Goal: Task Accomplishment & Management: Complete application form

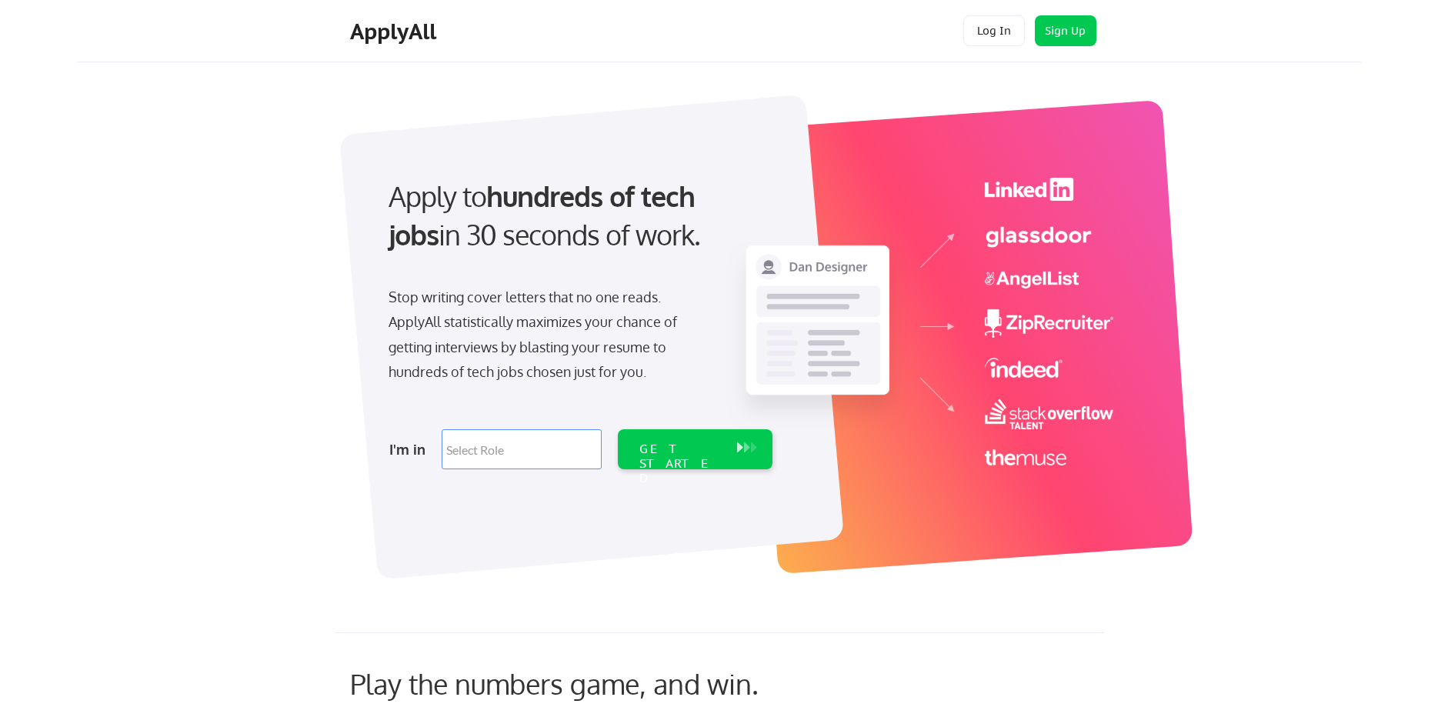
click at [442, 429] on select "Select Role Software Engineering Product Management Customer Success Sales UI/U…" at bounding box center [522, 449] width 160 height 40
select select ""it_security""
click option "IT/Cybersecurity" at bounding box center [0, 0] width 0 height 0
select select ""it_security""
click at [680, 444] on div "GET STARTED" at bounding box center [680, 464] width 82 height 45
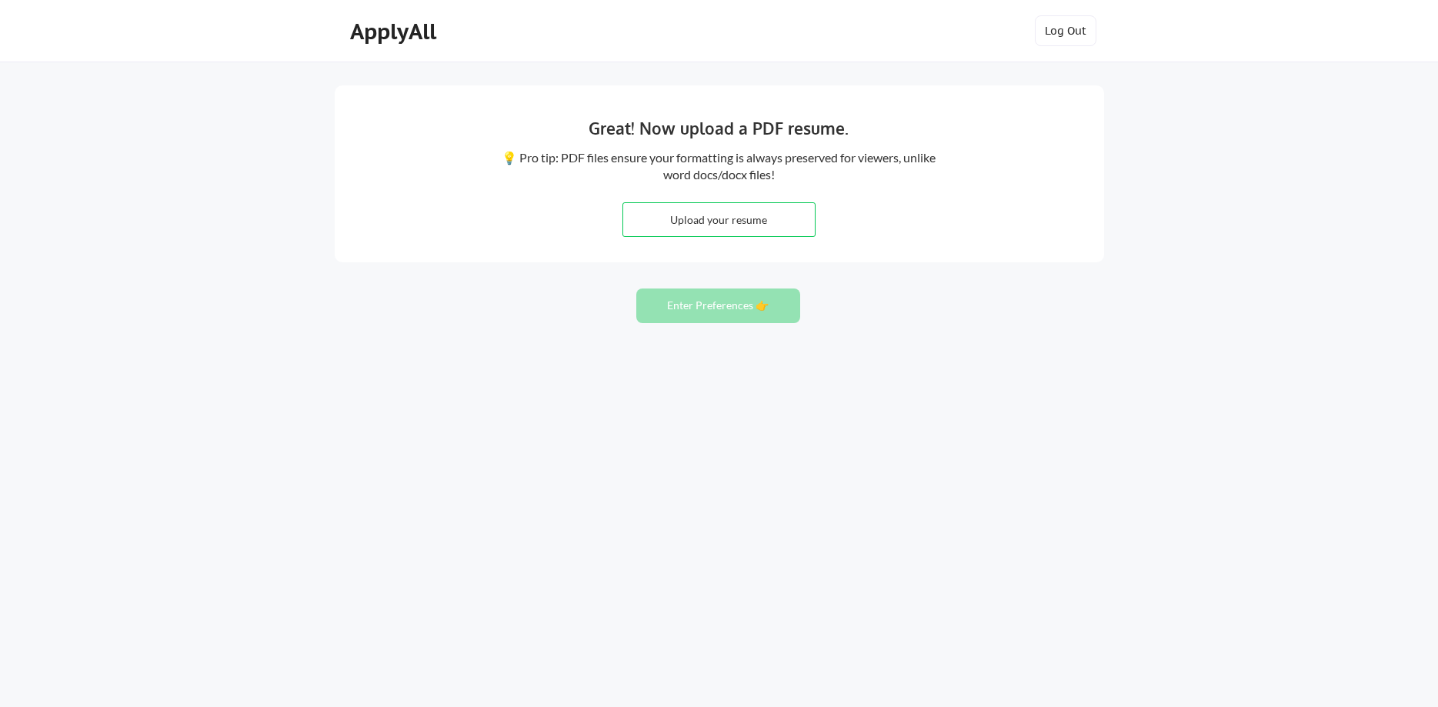
type input "C:\fakepath\[PERSON_NAME].[PERSON_NAME].Resume.pdf"
click at [746, 319] on button "Enter Preferences 👉" at bounding box center [718, 306] width 164 height 35
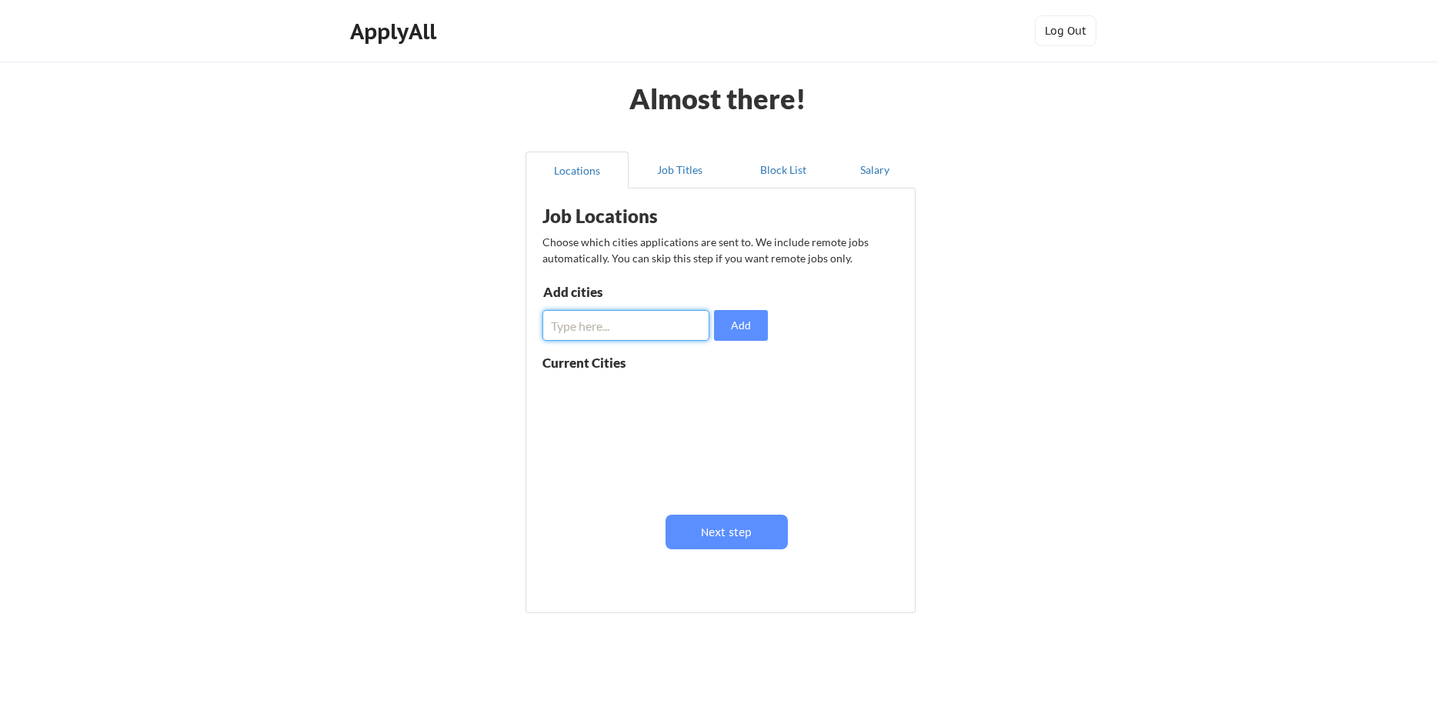
click at [615, 333] on input "input" at bounding box center [626, 325] width 167 height 31
type input "Salt Lake City, UT"
click at [719, 329] on button "Add" at bounding box center [741, 325] width 54 height 31
click at [659, 334] on input "input" at bounding box center [626, 325] width 167 height 31
type input "Lehi, UT"
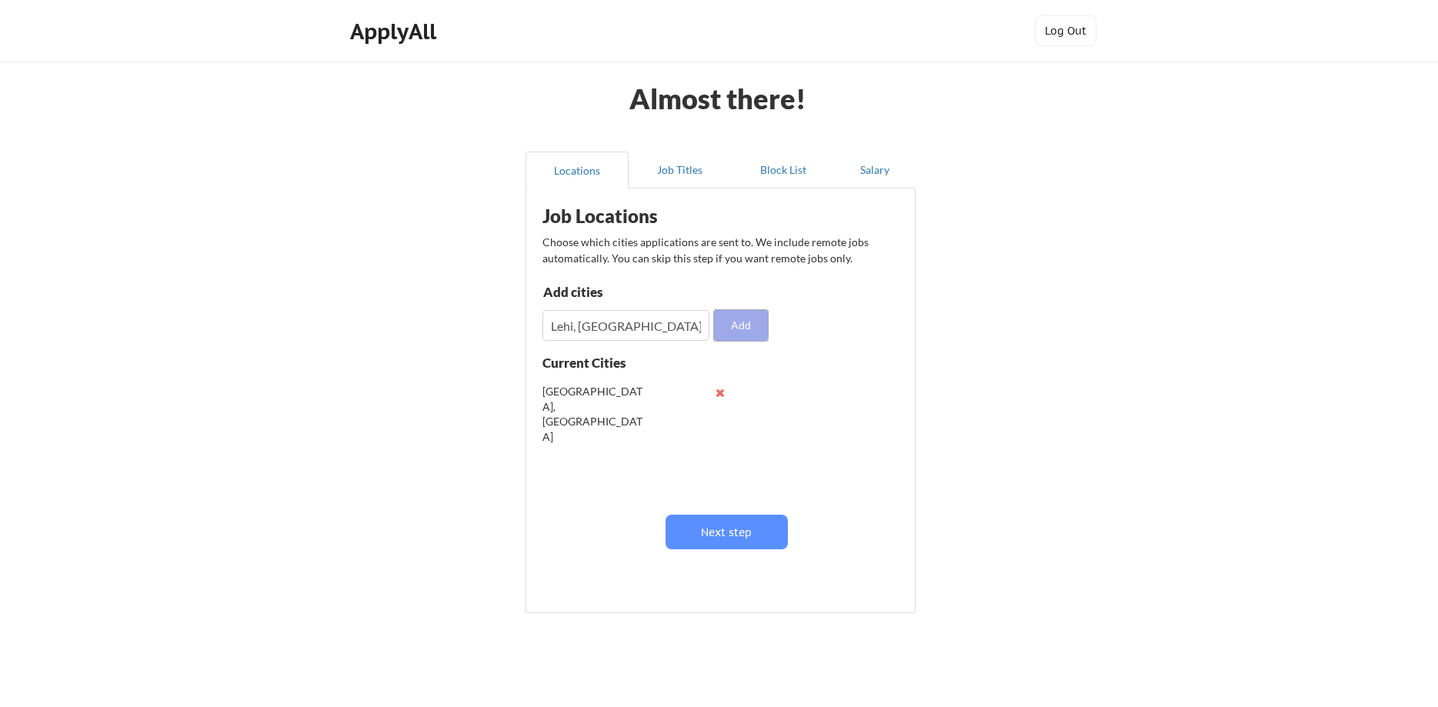
click at [743, 320] on button "Add" at bounding box center [741, 325] width 54 height 31
click at [677, 339] on input "input" at bounding box center [626, 325] width 167 height 31
type input "Provo, UT"
click at [761, 335] on button "Add" at bounding box center [741, 325] width 54 height 31
click at [647, 324] on input "input" at bounding box center [626, 325] width 167 height 31
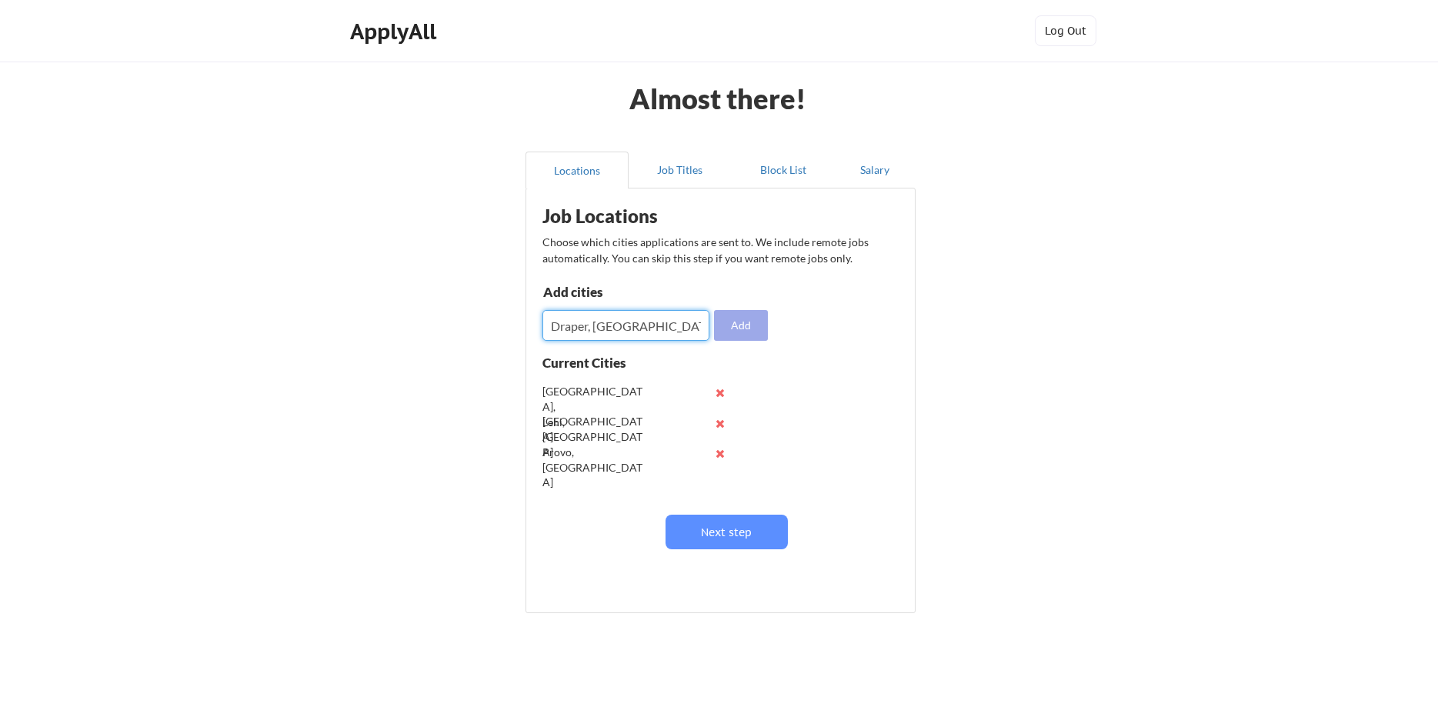
type input "Draper, UT"
click at [746, 336] on button "Add" at bounding box center [741, 325] width 54 height 31
click at [606, 330] on input "input" at bounding box center [626, 325] width 167 height 31
type input "Pleasant Grove, UT"
click at [749, 319] on button "Add" at bounding box center [741, 325] width 54 height 31
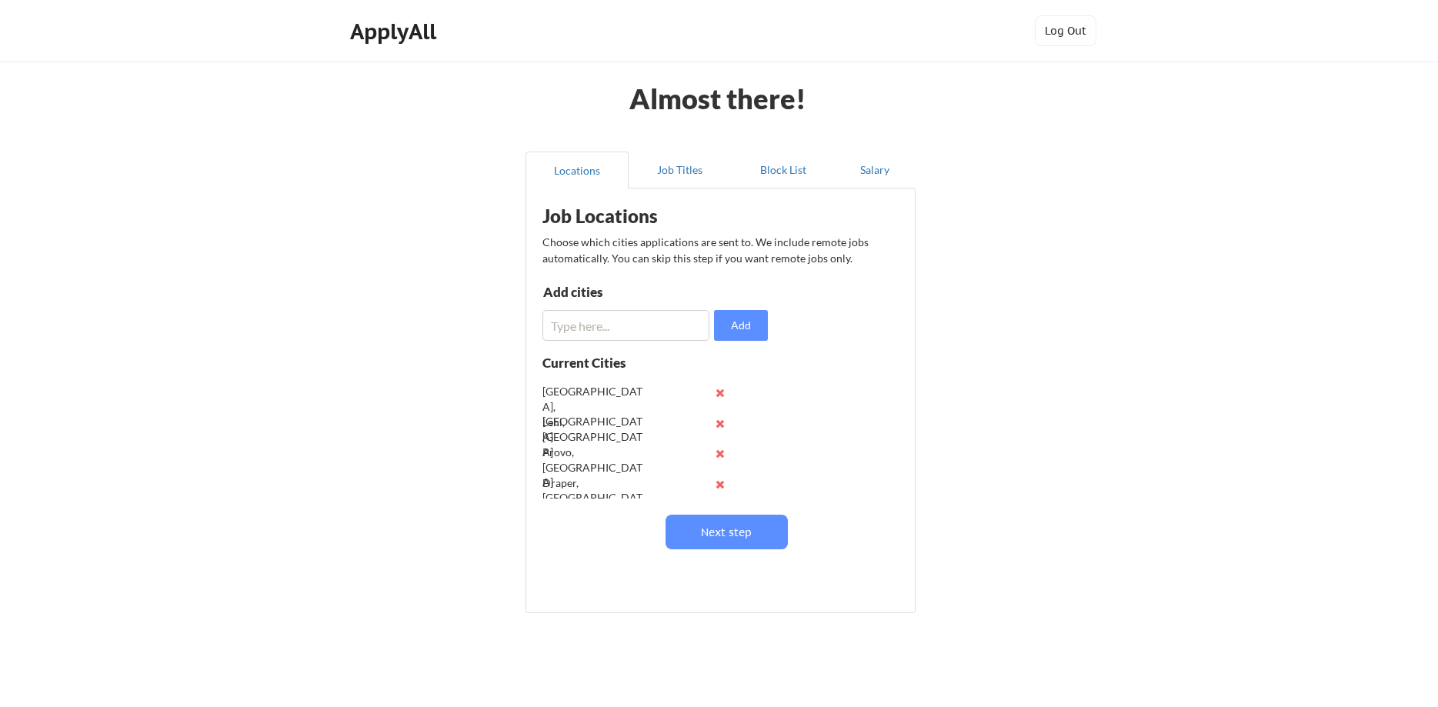
click at [649, 330] on input "input" at bounding box center [626, 325] width 167 height 31
type input "Orem, [GEOGRAPHIC_DATA]"
click at [724, 339] on button "Add" at bounding box center [741, 325] width 54 height 31
click at [630, 324] on input "input" at bounding box center [626, 325] width 167 height 31
click at [744, 534] on button "Next step" at bounding box center [727, 532] width 122 height 35
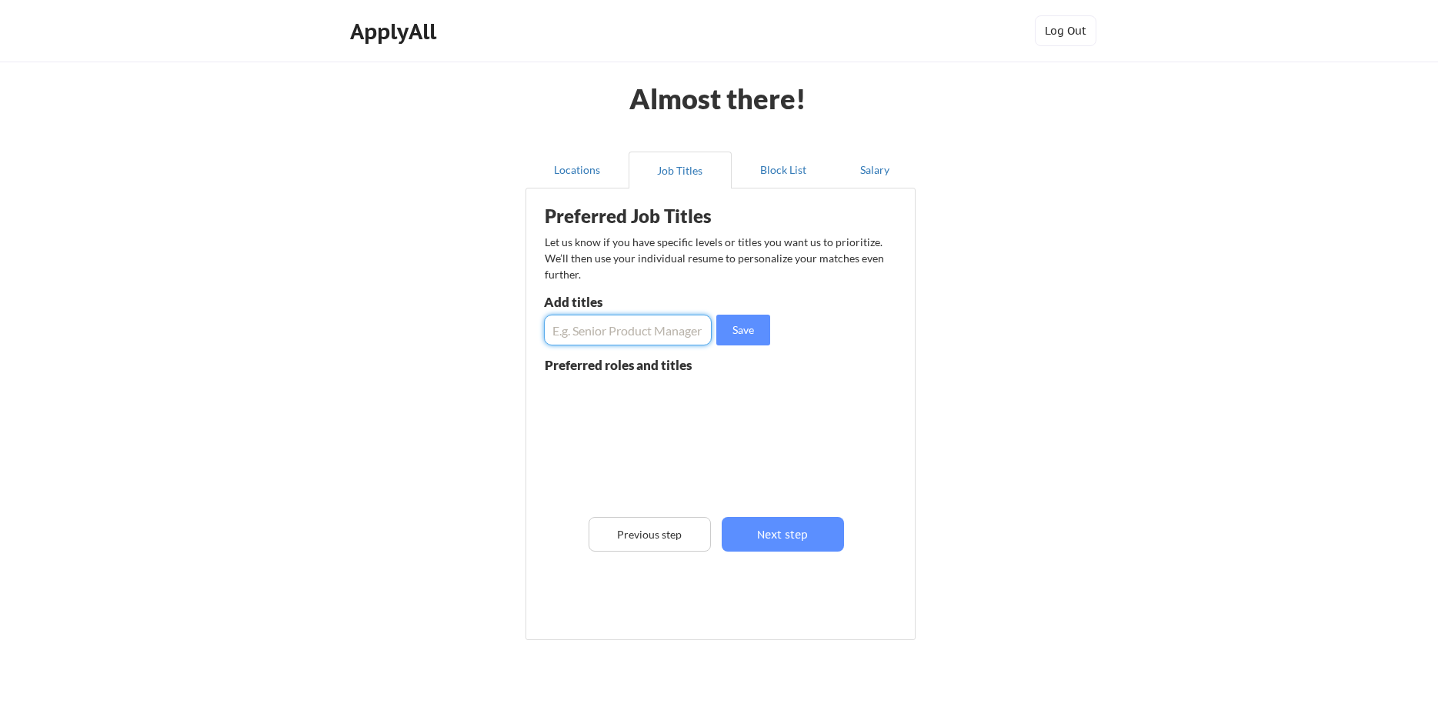
click at [629, 339] on input "input" at bounding box center [628, 330] width 168 height 31
paste input "Customer Success Operations Manager/Specialist"
type input "Customer Success Operations Manager/Specialist"
click at [748, 326] on button "Save" at bounding box center [743, 330] width 54 height 31
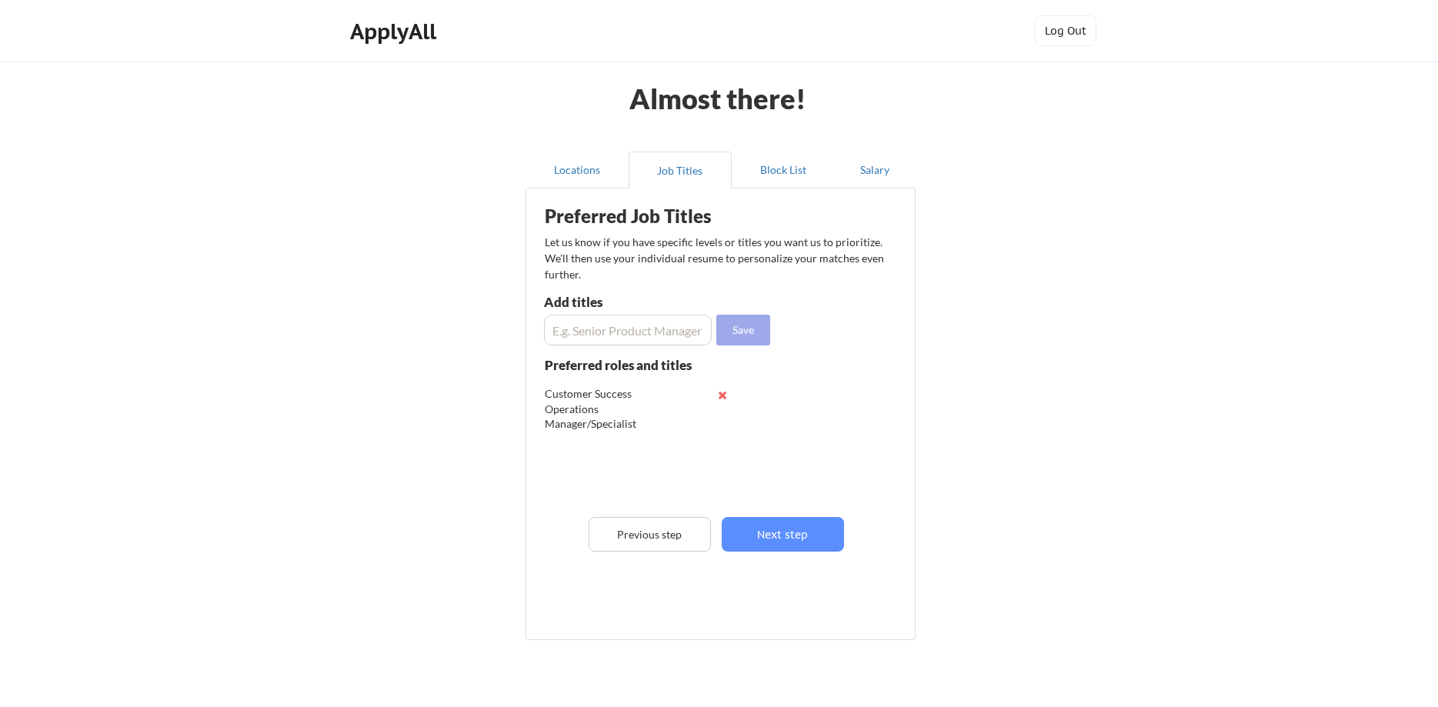
scroll to position [0, 0]
click at [669, 333] on input "input" at bounding box center [628, 330] width 168 height 31
paste input "Business Systems Analyst"
type input "Business Systems Analyst"
click at [766, 328] on button "Save" at bounding box center [743, 330] width 54 height 31
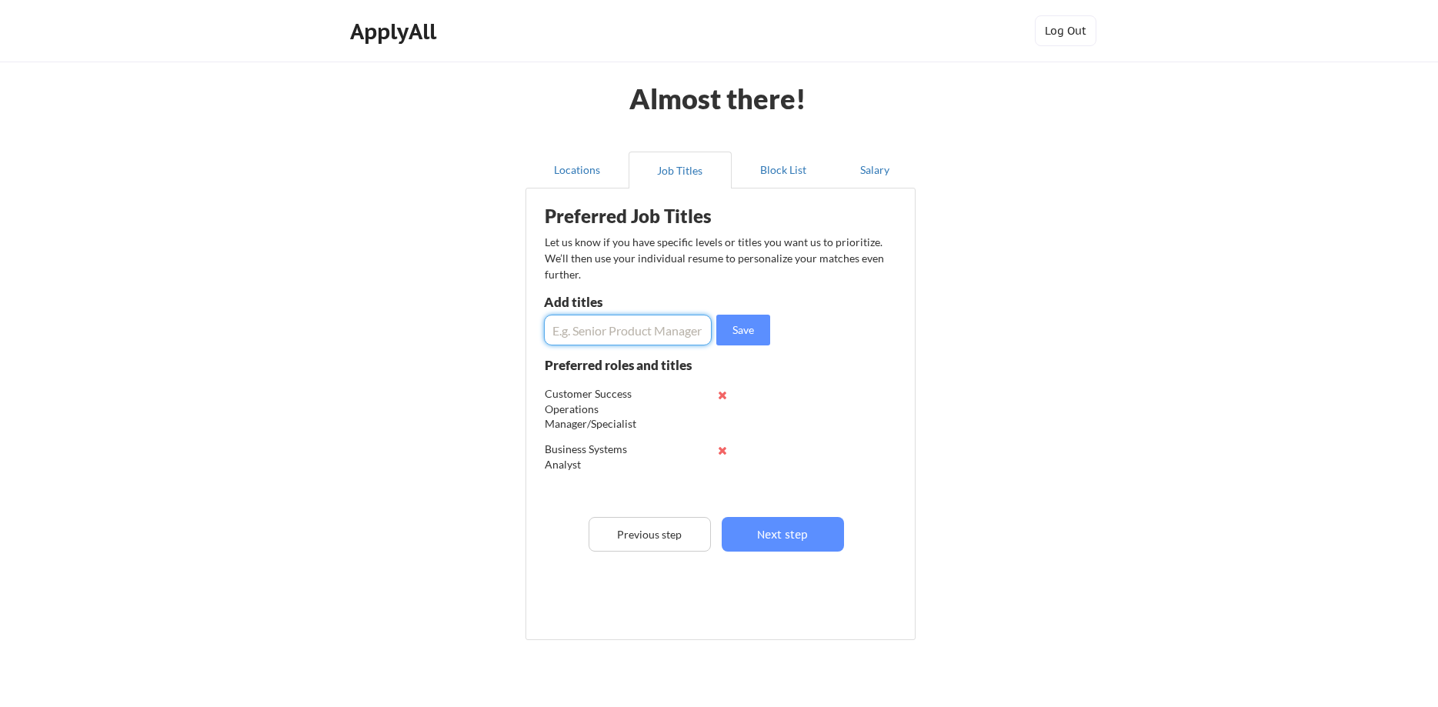
click at [674, 334] on input "input" at bounding box center [628, 330] width 168 height 31
paste input "Business Systems Analyst"
type input "Business Systems Admin"
click at [746, 323] on button "Save" at bounding box center [743, 330] width 54 height 31
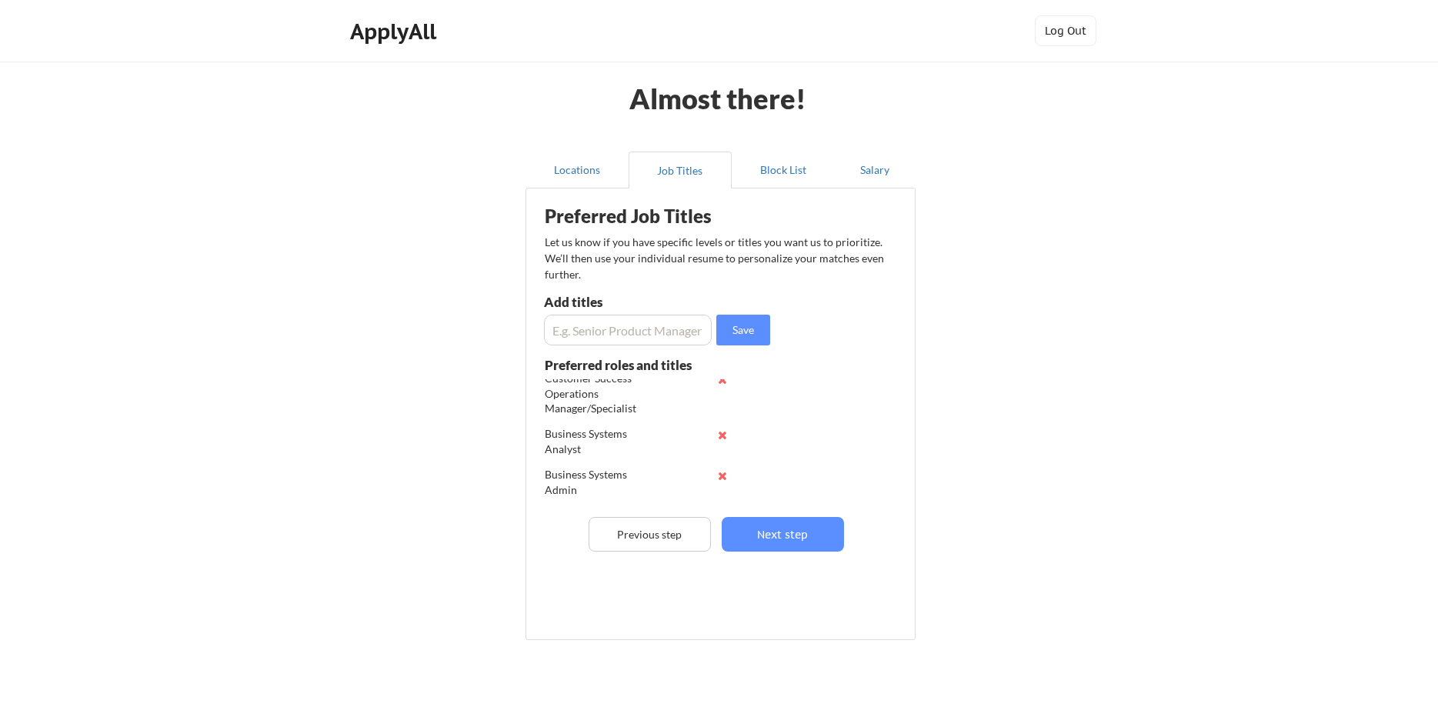
click at [633, 349] on div "Preferred Job Titles Let us know if you have specific levels or titles you want…" at bounding box center [723, 410] width 379 height 429
click at [639, 343] on input "input" at bounding box center [628, 330] width 168 height 31
paste input "CRM Administrator/Manager"
type input "CRM Administrator/Manager"
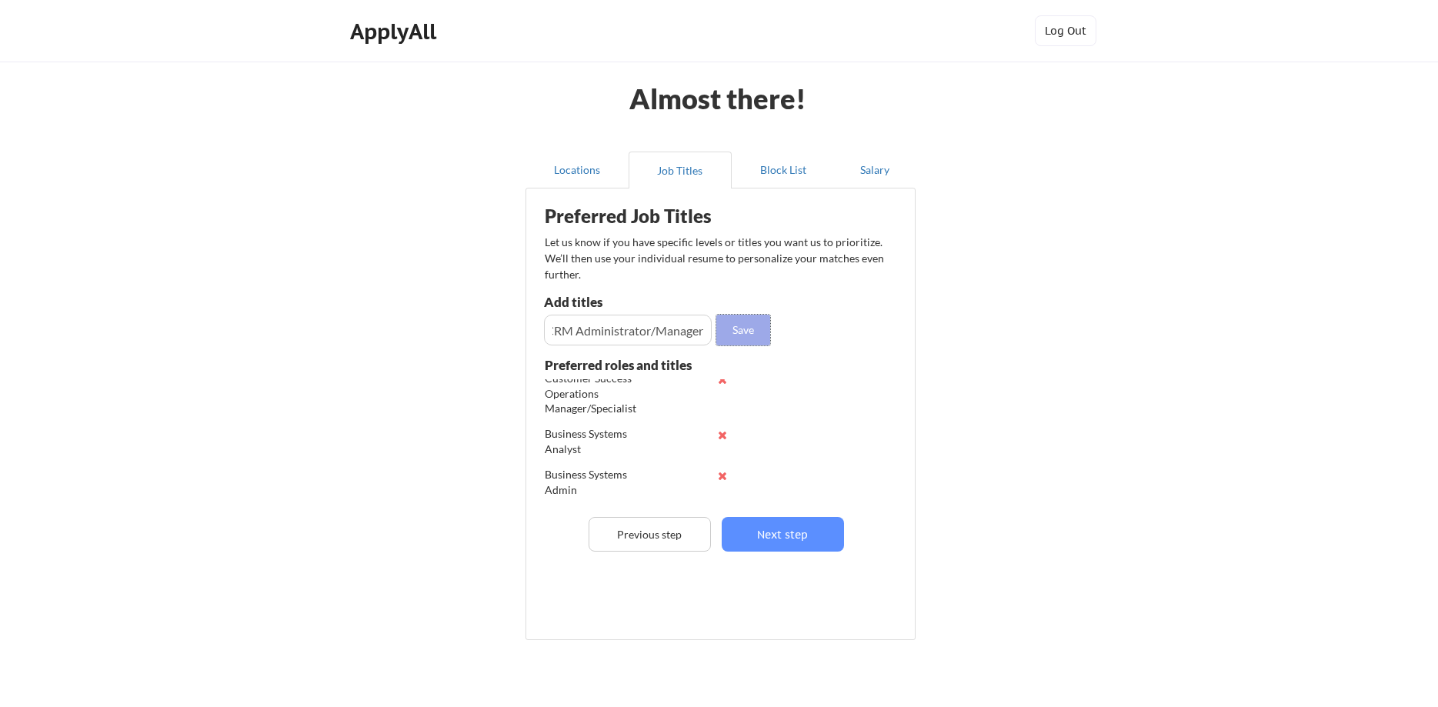
click at [743, 329] on button "Save" at bounding box center [743, 330] width 54 height 31
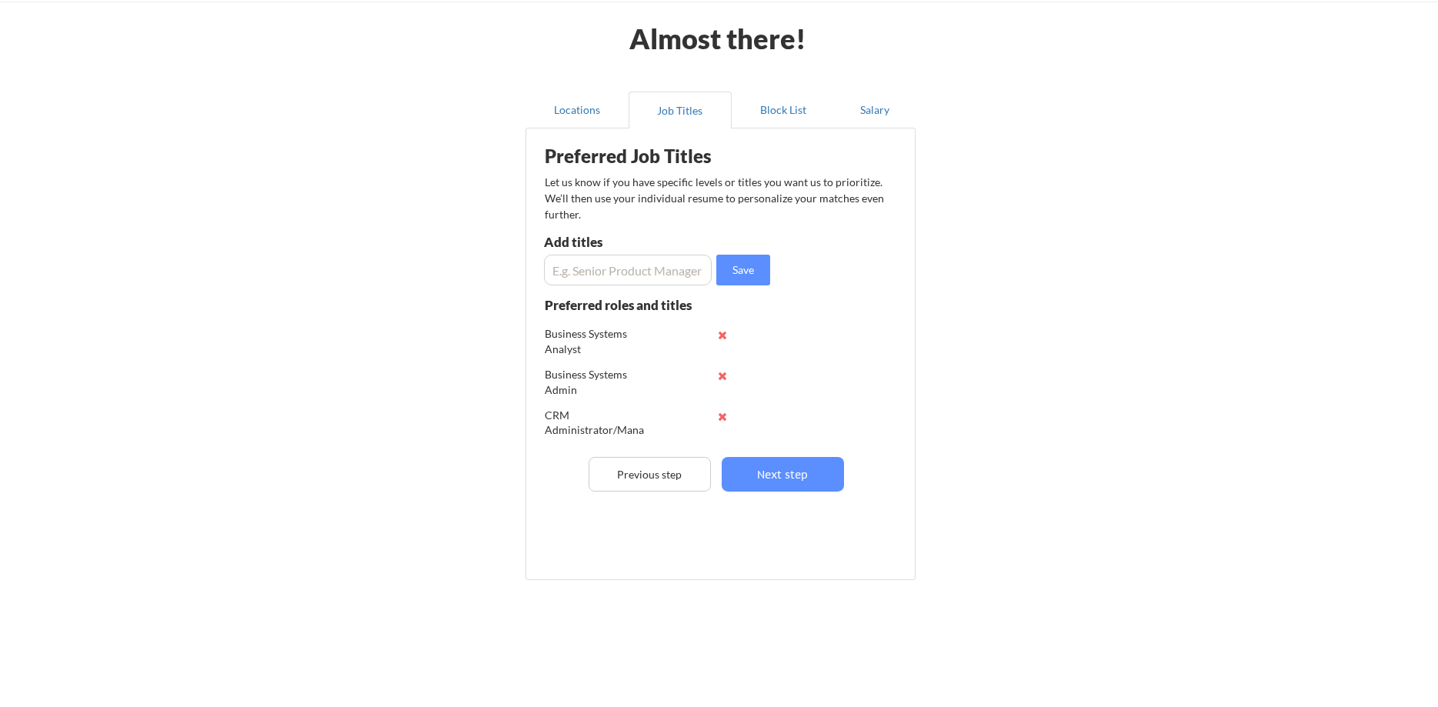
scroll to position [68, 0]
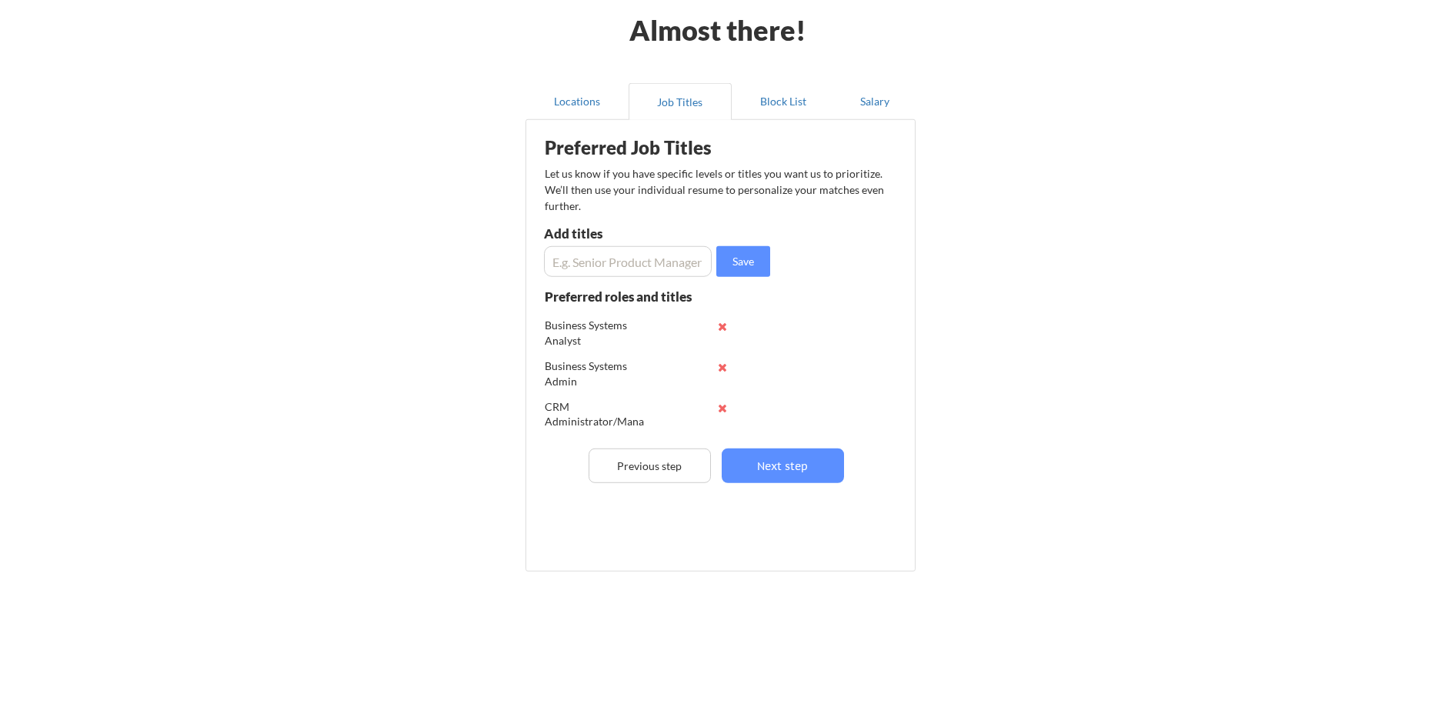
click at [659, 256] on input "input" at bounding box center [628, 261] width 168 height 31
paste input "Customer Operations Manager"
type input "Customer Operations Manager"
click at [759, 265] on button "Save" at bounding box center [743, 261] width 54 height 31
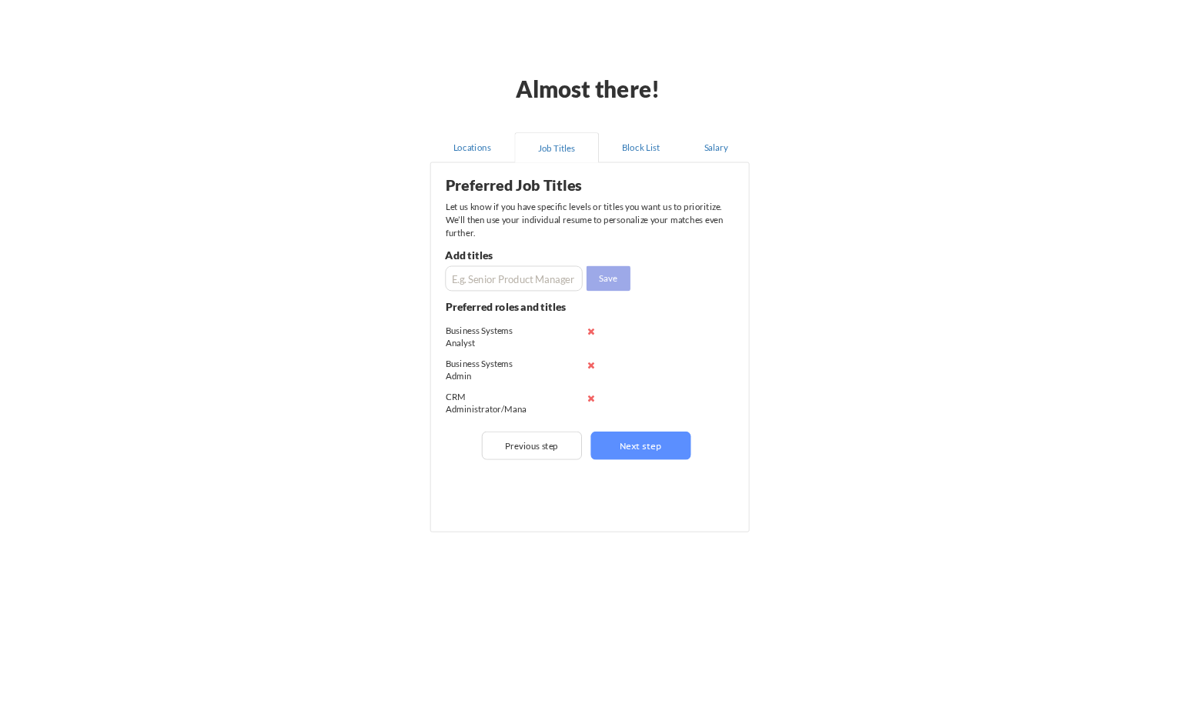
scroll to position [0, 0]
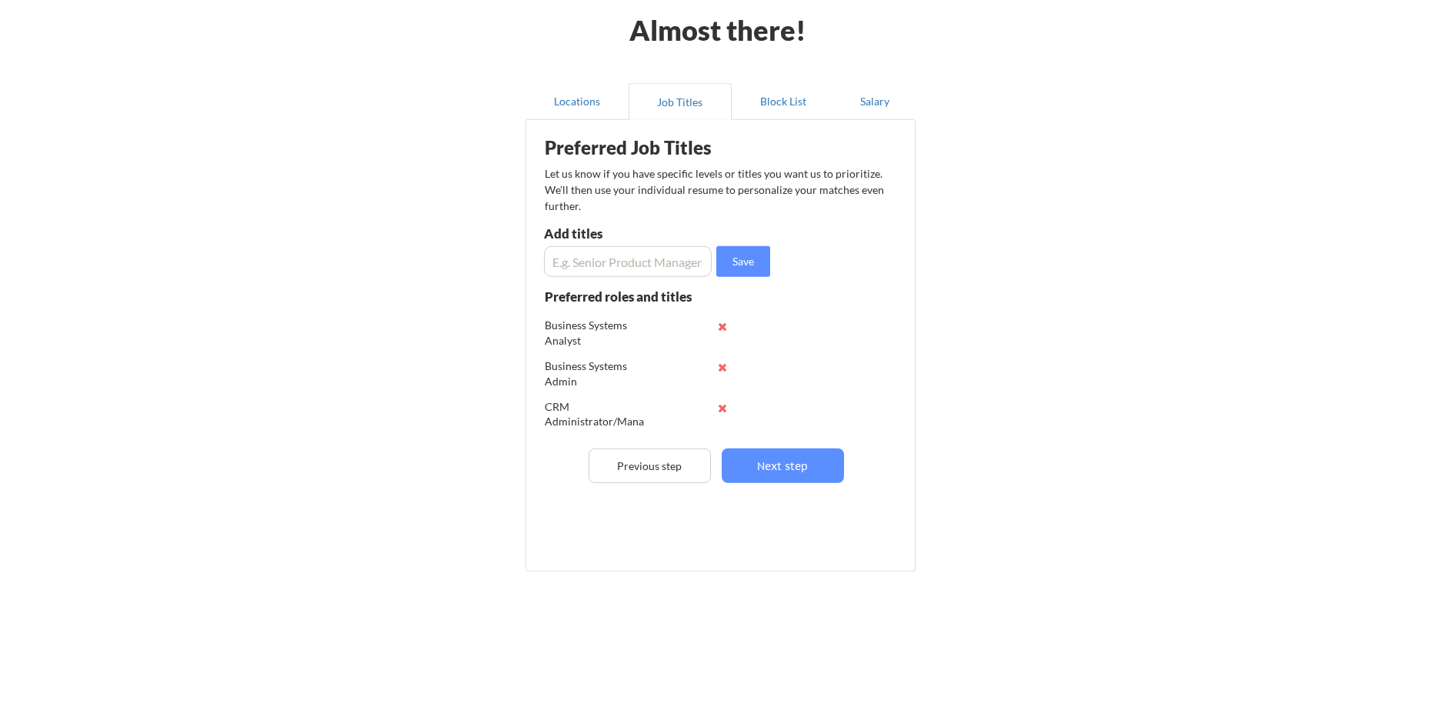
click at [619, 253] on input "input" at bounding box center [628, 261] width 168 height 31
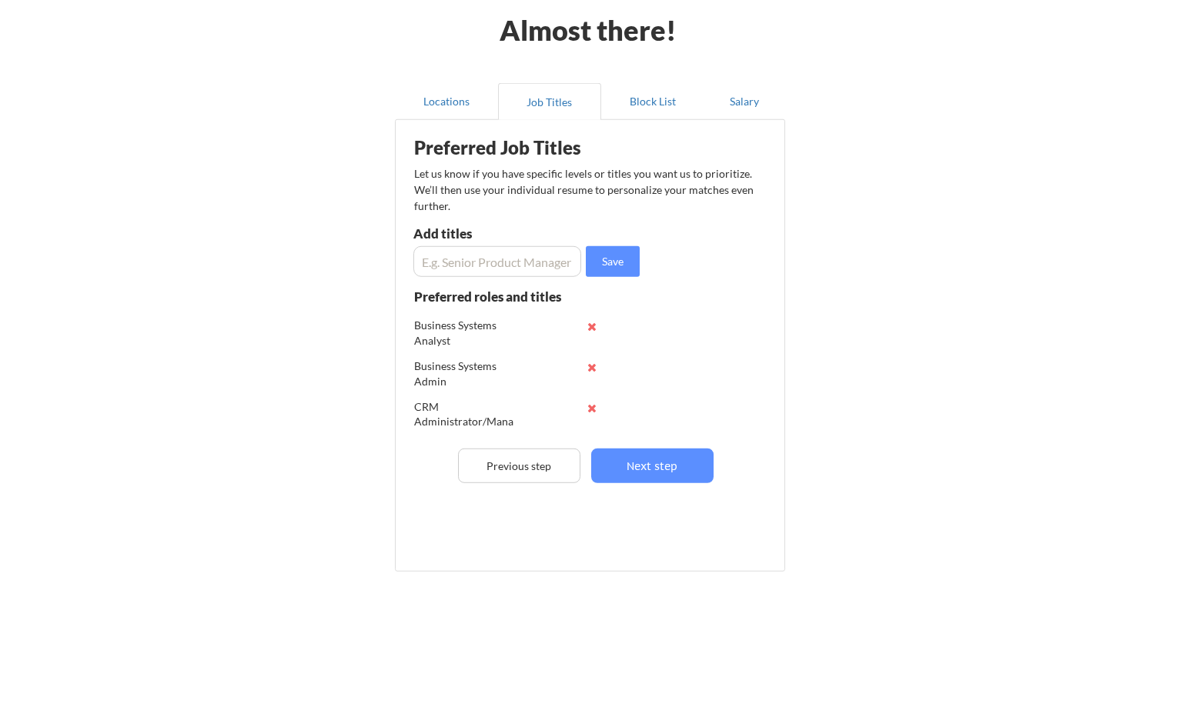
click at [502, 265] on input "input" at bounding box center [497, 261] width 168 height 31
paste input "IT Project Manager / Program Manager"
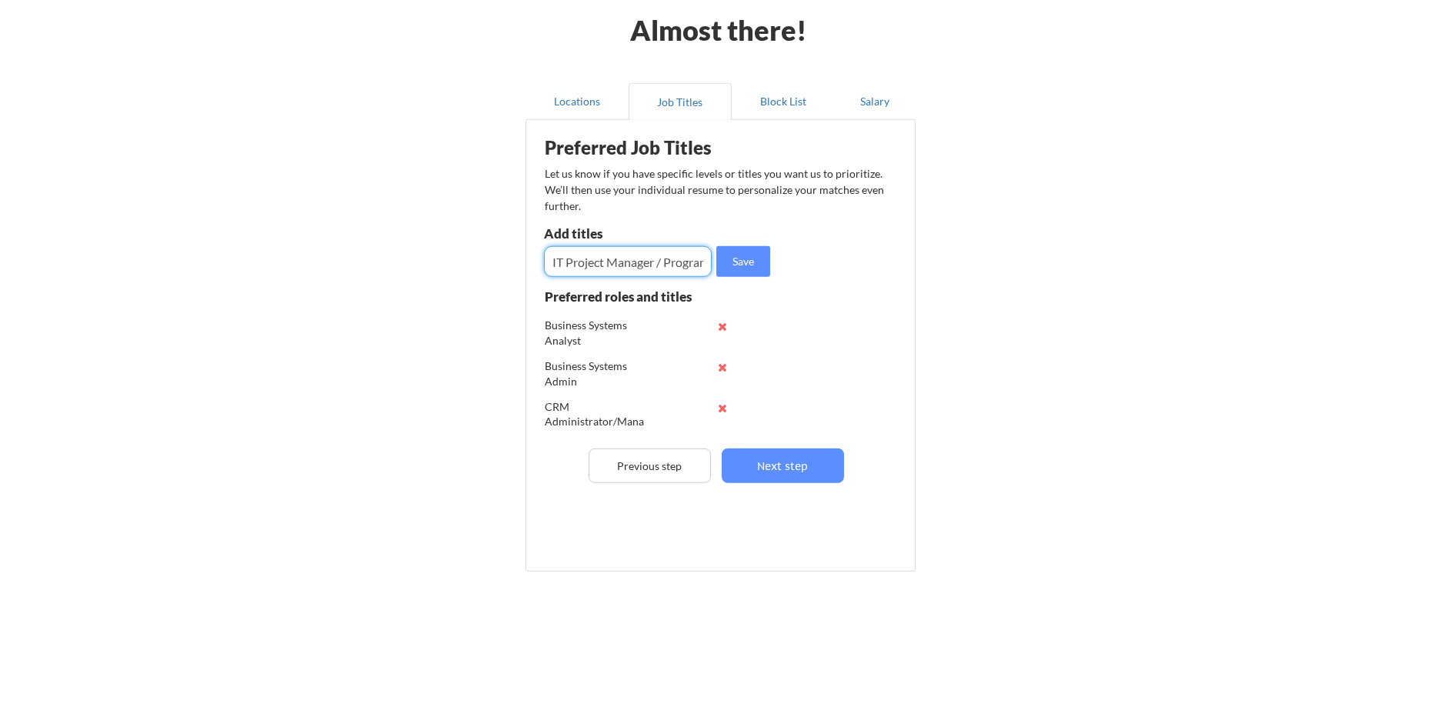
scroll to position [0, 59]
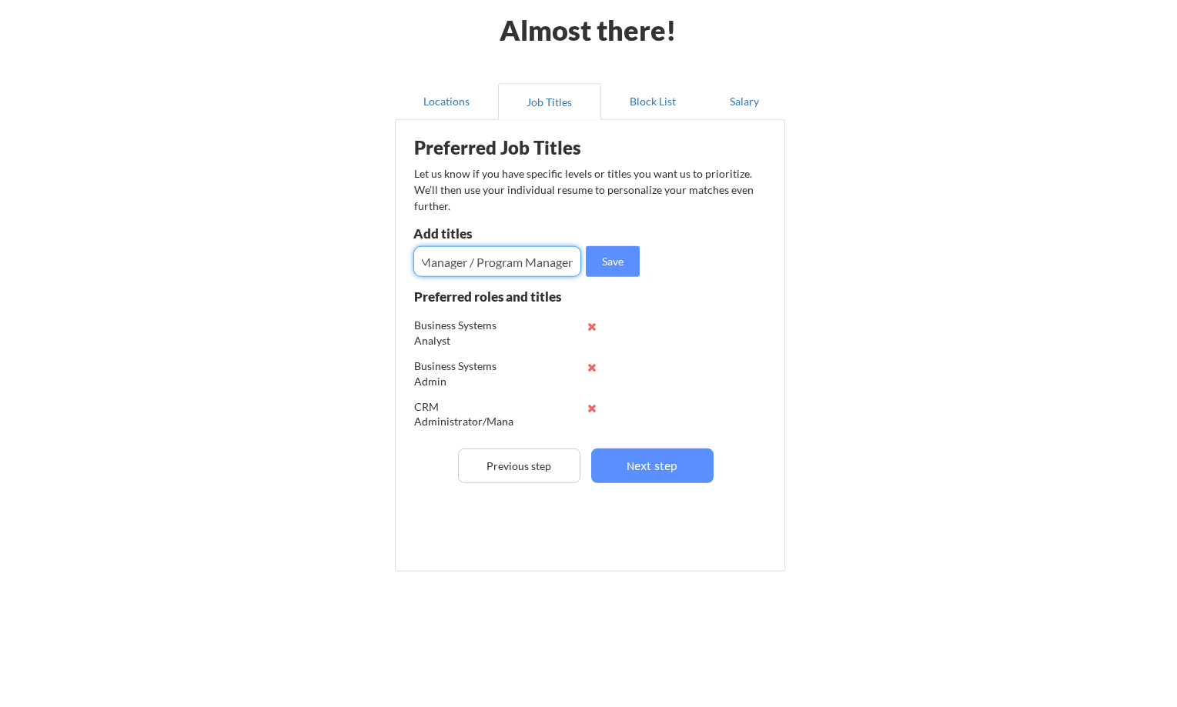
type input "IT Project Manager / Program Manager"
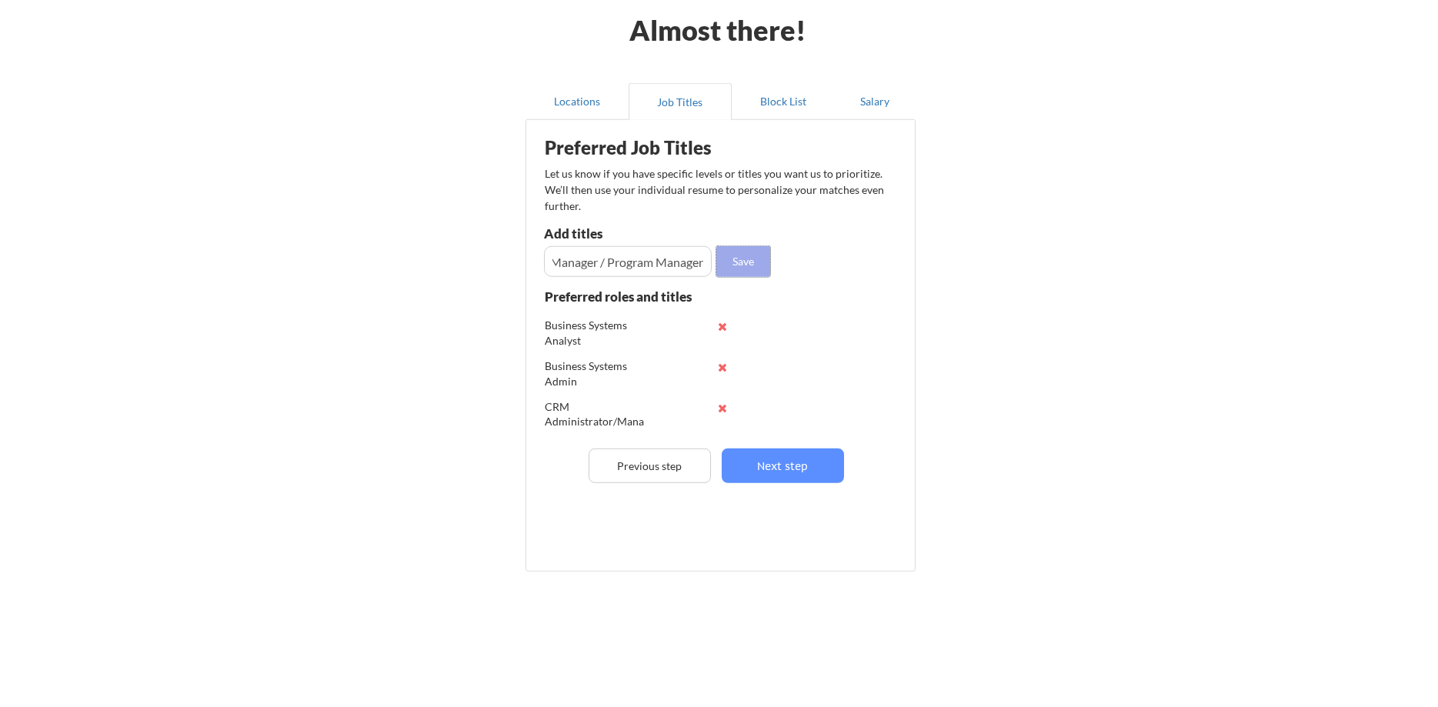
click at [750, 272] on button "Save" at bounding box center [743, 261] width 54 height 31
click at [652, 264] on input "input" at bounding box center [628, 261] width 168 height 31
paste input "Customer Success Manager"
drag, startPoint x: 703, startPoint y: 265, endPoint x: -239, endPoint y: 266, distance: 941.9
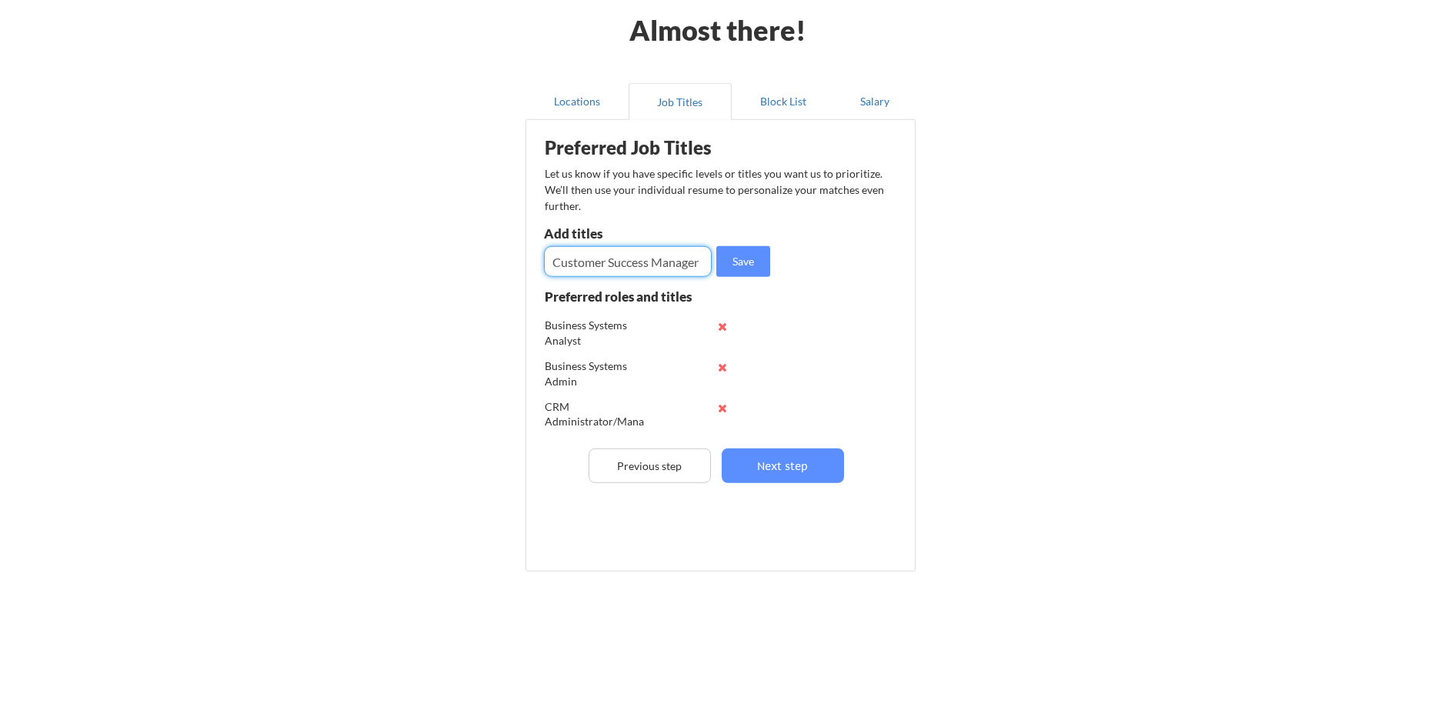
click at [0, 266] on div "Almost there! Locations Job Titles Block List Salary Preferred Job Titles Let u…" at bounding box center [719, 322] width 1438 height 781
type input "Customer Succes"
drag, startPoint x: 690, startPoint y: 267, endPoint x: 354, endPoint y: 272, distance: 336.3
click at [544, 272] on input "input" at bounding box center [628, 261] width 168 height 31
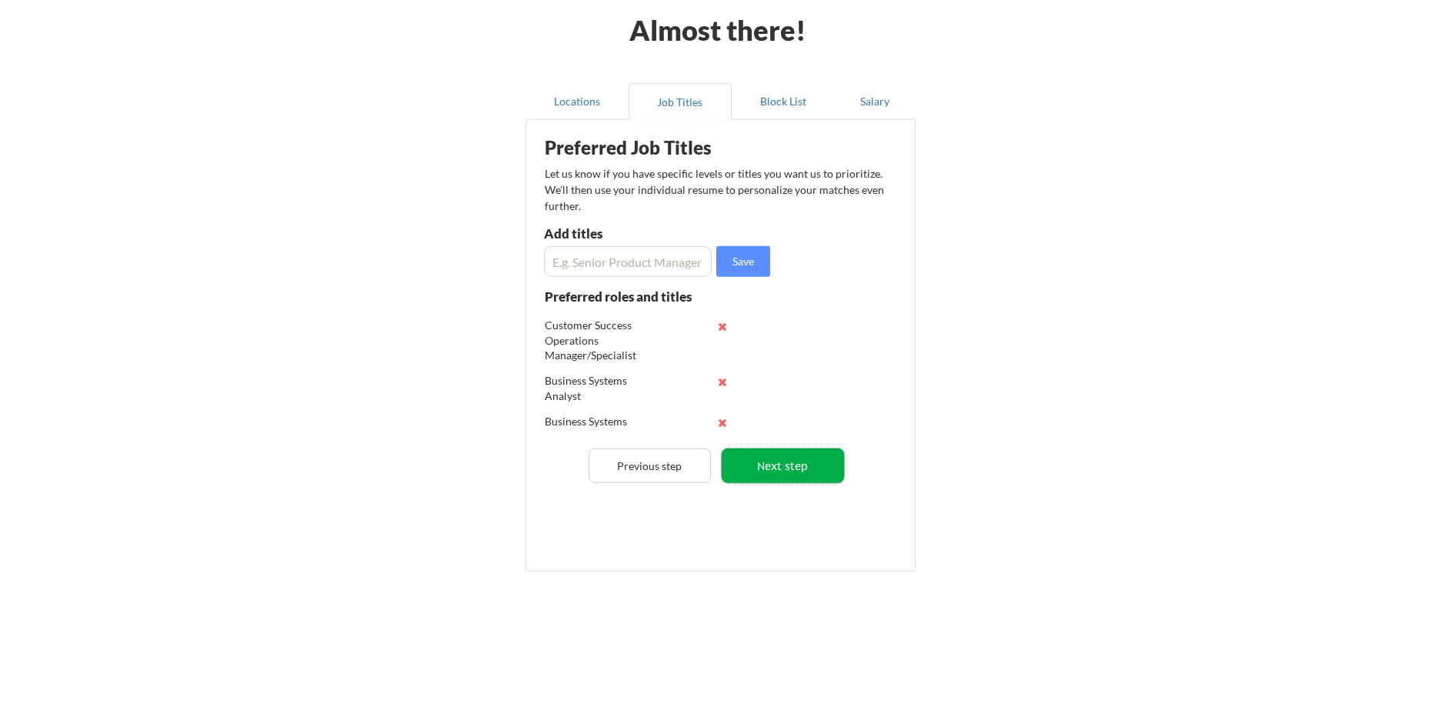
click at [816, 457] on button "Next step" at bounding box center [783, 466] width 122 height 35
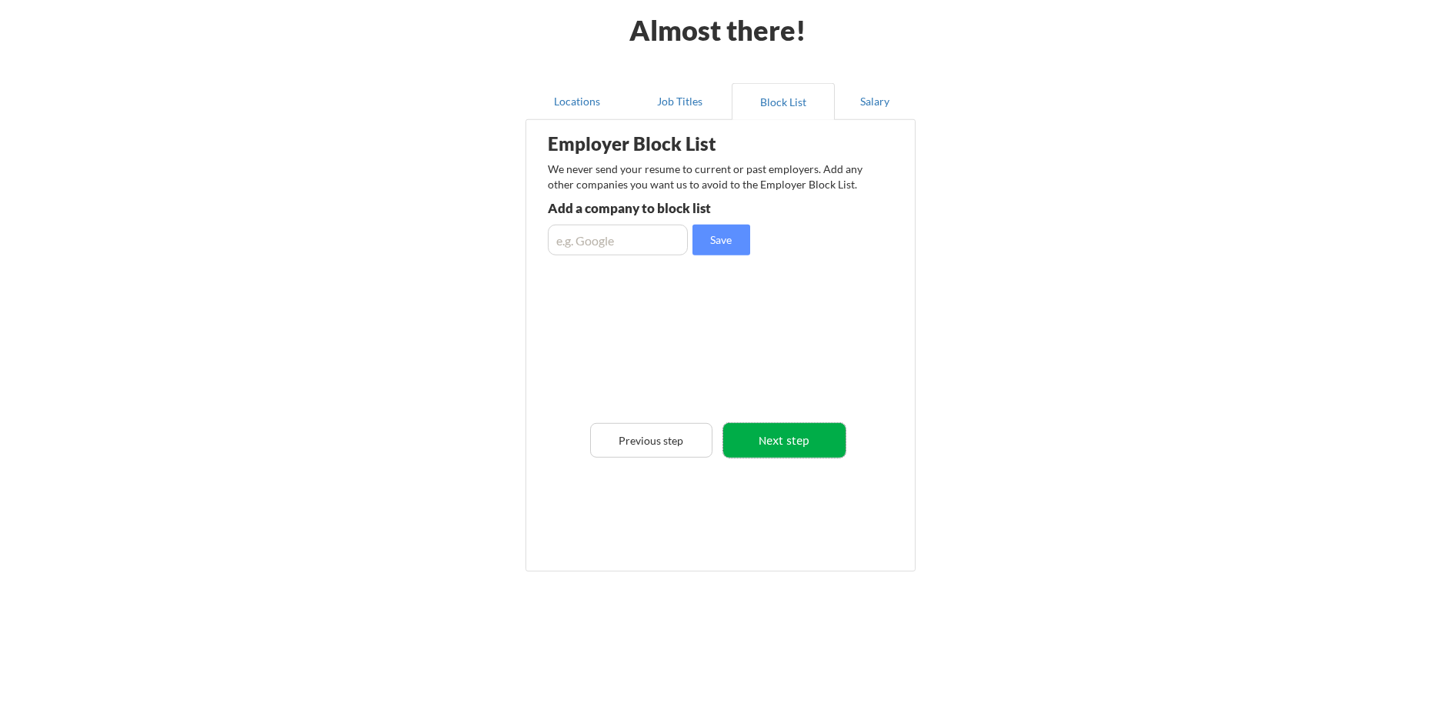
click at [798, 432] on button "Next step" at bounding box center [784, 440] width 122 height 35
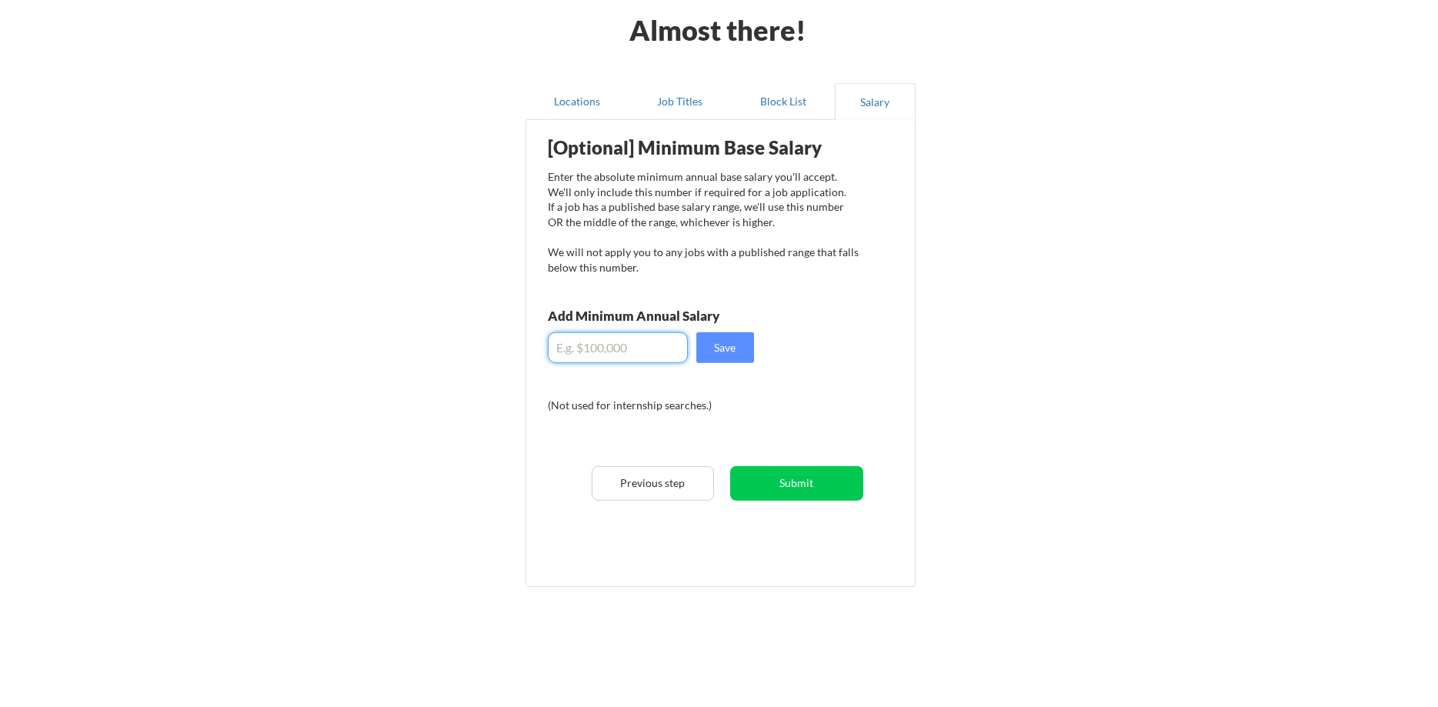
click at [579, 345] on input "input" at bounding box center [618, 347] width 140 height 31
drag, startPoint x: 644, startPoint y: 346, endPoint x: 563, endPoint y: 349, distance: 80.9
click at [563, 349] on input "input" at bounding box center [618, 347] width 140 height 31
click at [647, 358] on input "input" at bounding box center [618, 347] width 140 height 31
drag, startPoint x: 733, startPoint y: 352, endPoint x: 689, endPoint y: 352, distance: 43.9
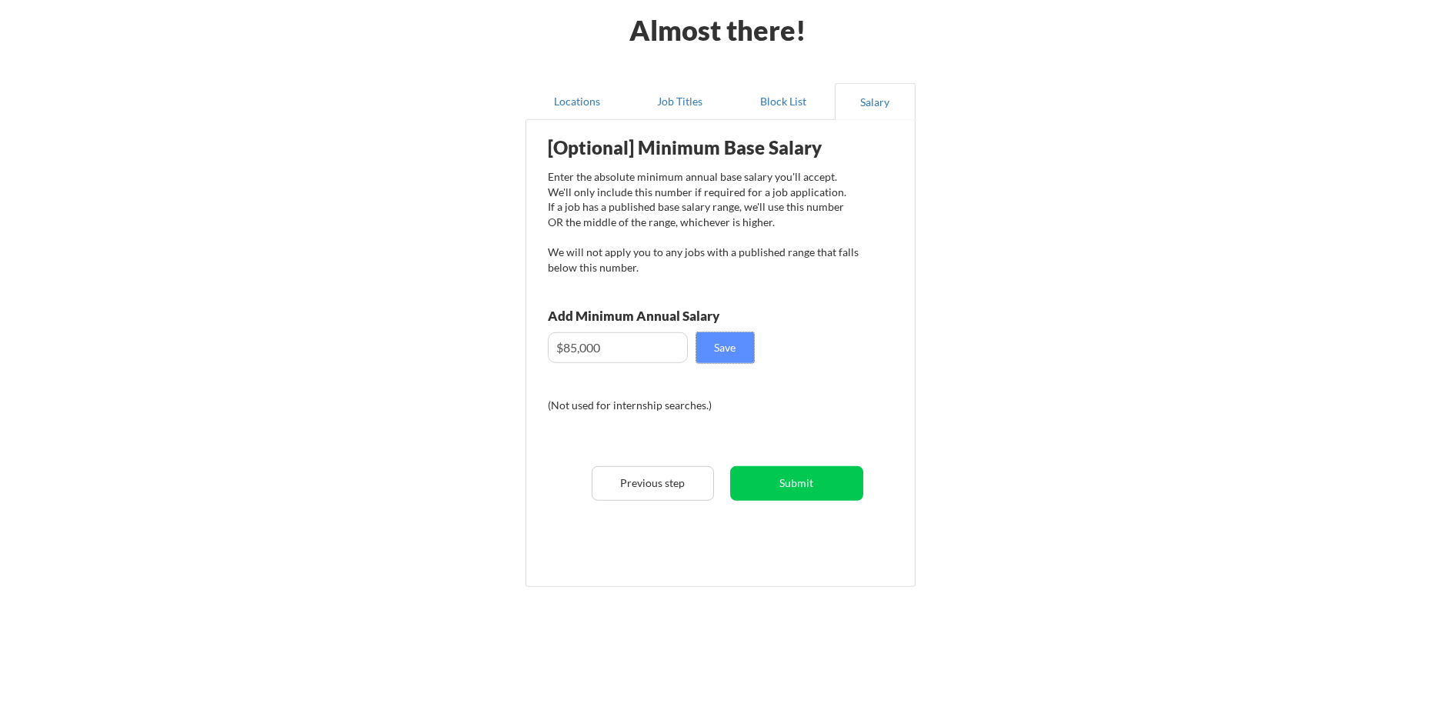
click at [689, 352] on div "Save" at bounding box center [651, 347] width 206 height 31
drag, startPoint x: 642, startPoint y: 344, endPoint x: 262, endPoint y: 358, distance: 379.6
click at [548, 358] on input "input" at bounding box center [618, 347] width 140 height 31
type input "$80,000"
click at [737, 359] on button "Save" at bounding box center [725, 347] width 58 height 31
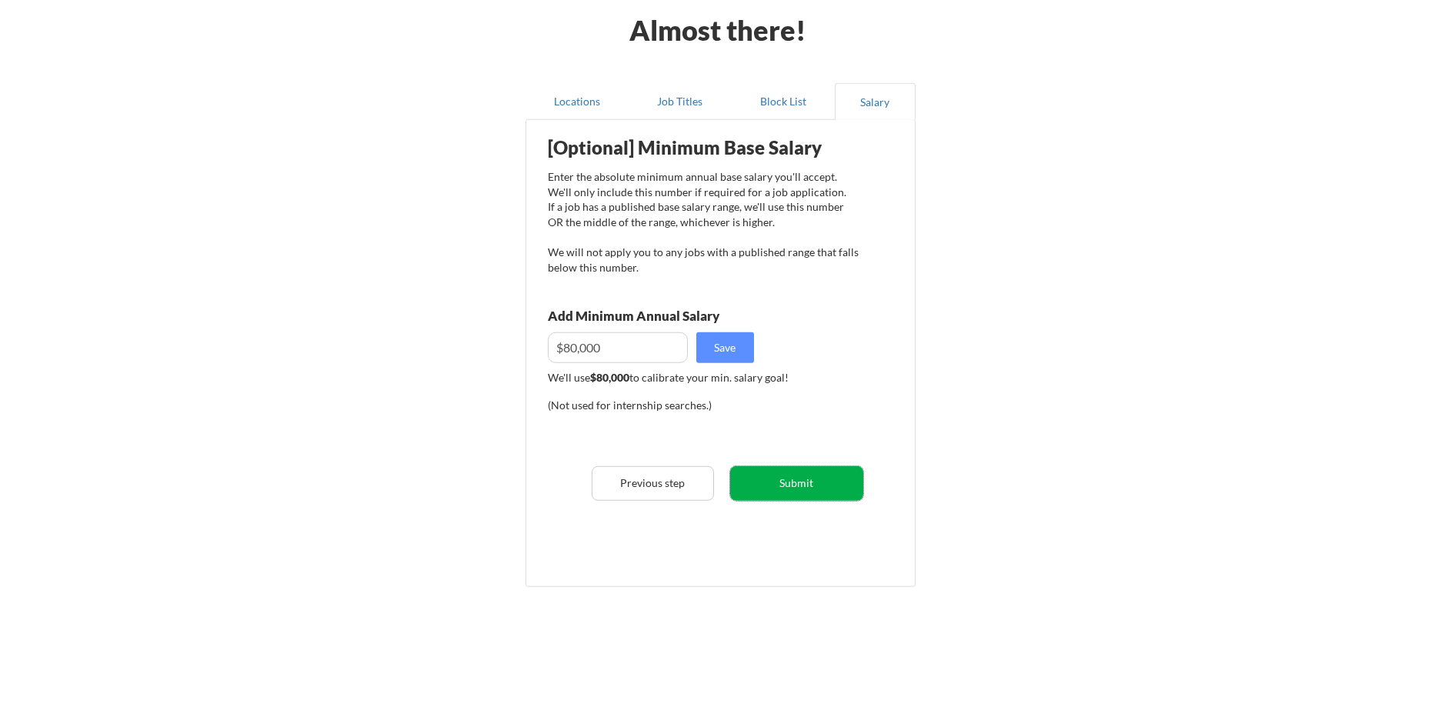
click at [804, 478] on button "Submit" at bounding box center [796, 483] width 133 height 35
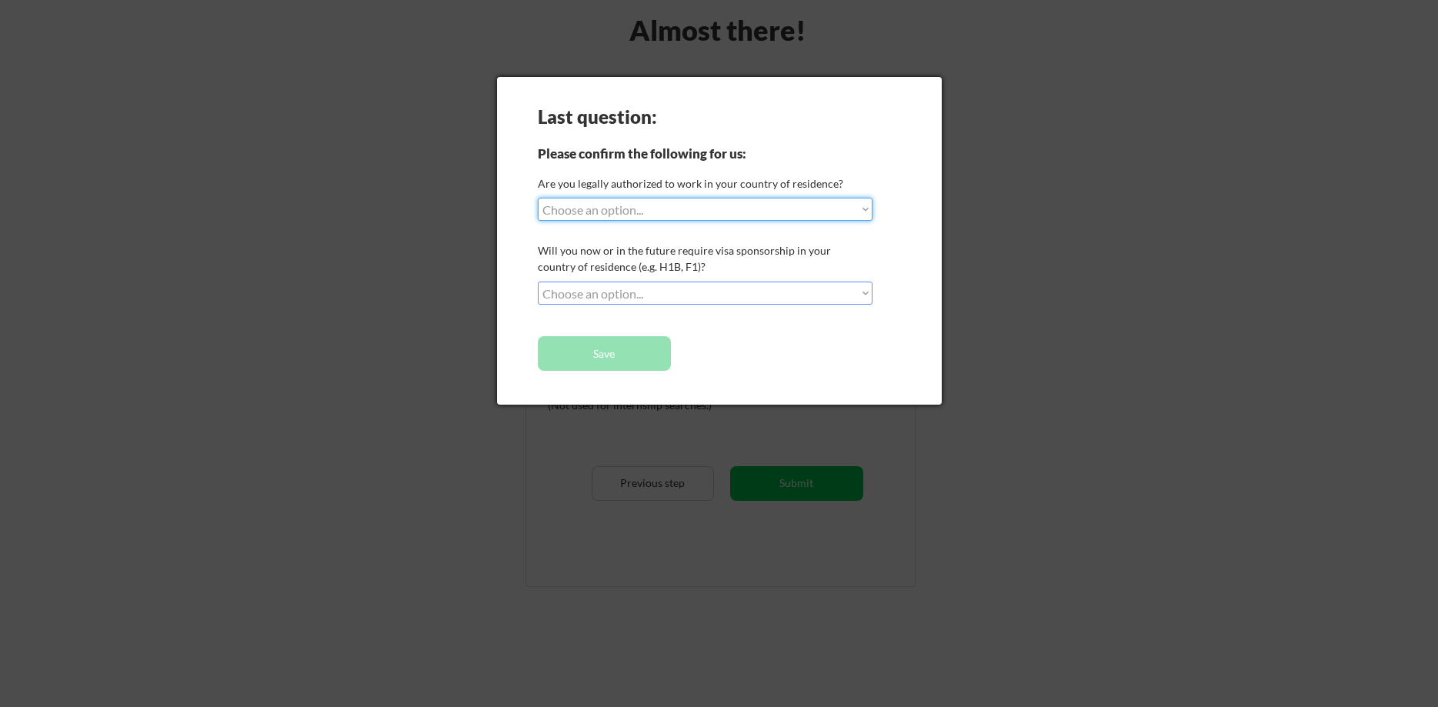
click at [538, 198] on select "Choose an option... Yes, I am a US Citizen Yes, I am a Canadian Citizen Yes, I …" at bounding box center [705, 209] width 335 height 23
select select ""yes__i_am_a_us_citizen""
click option "Yes, I am a US Citizen" at bounding box center [0, 0] width 0 height 0
click at [538, 282] on select "Choose an option... No, I will not need sponsorship Yes, I will need sponsorship" at bounding box center [705, 293] width 335 height 23
select select ""yes__i_will_need_sponsorship""
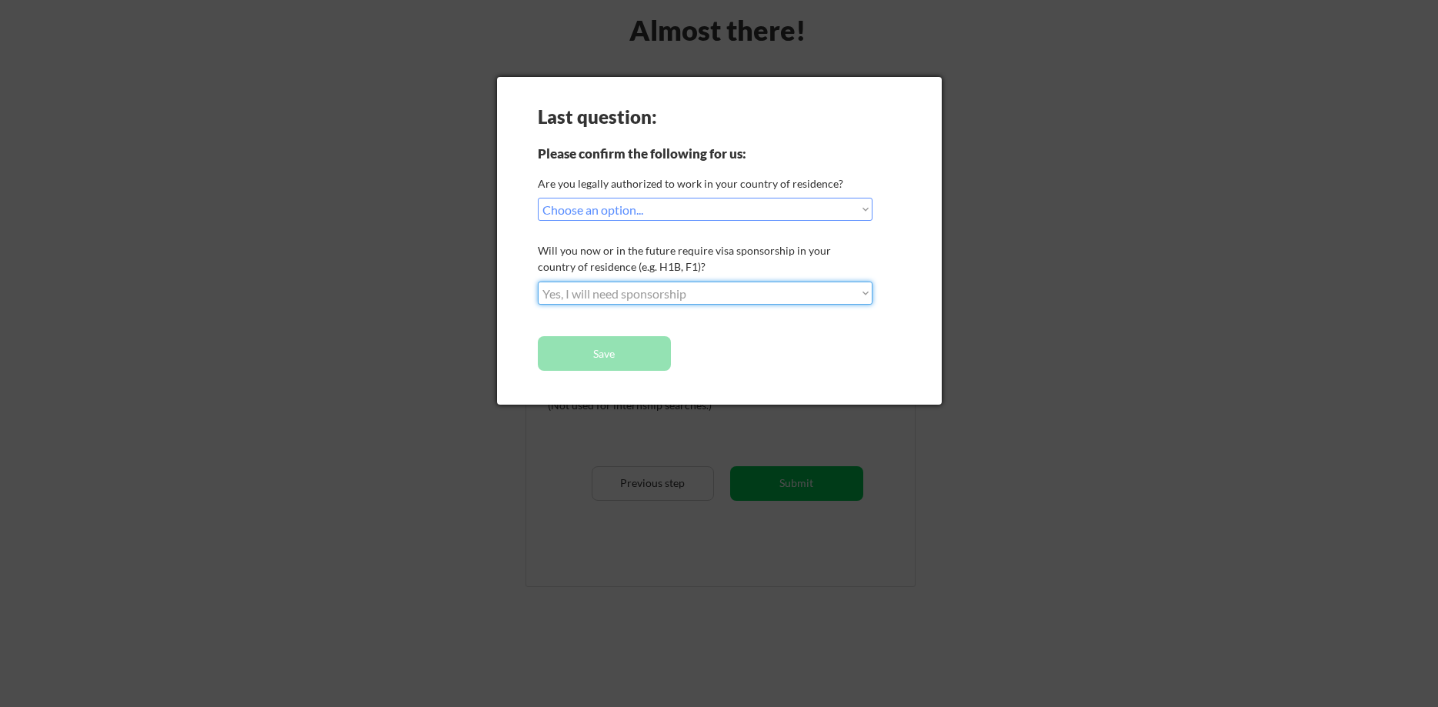
click option "Yes, I will need sponsorship" at bounding box center [0, 0] width 0 height 0
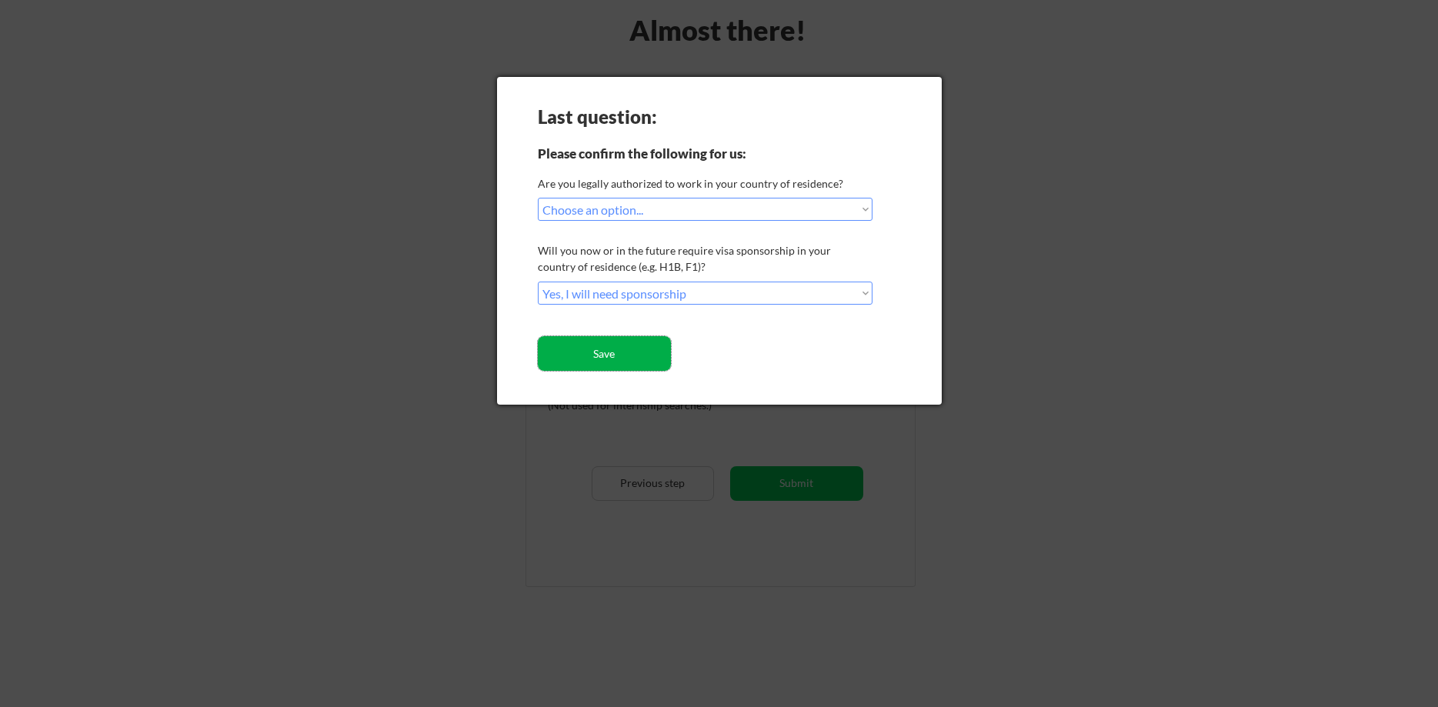
click at [643, 356] on button "Save" at bounding box center [604, 353] width 133 height 35
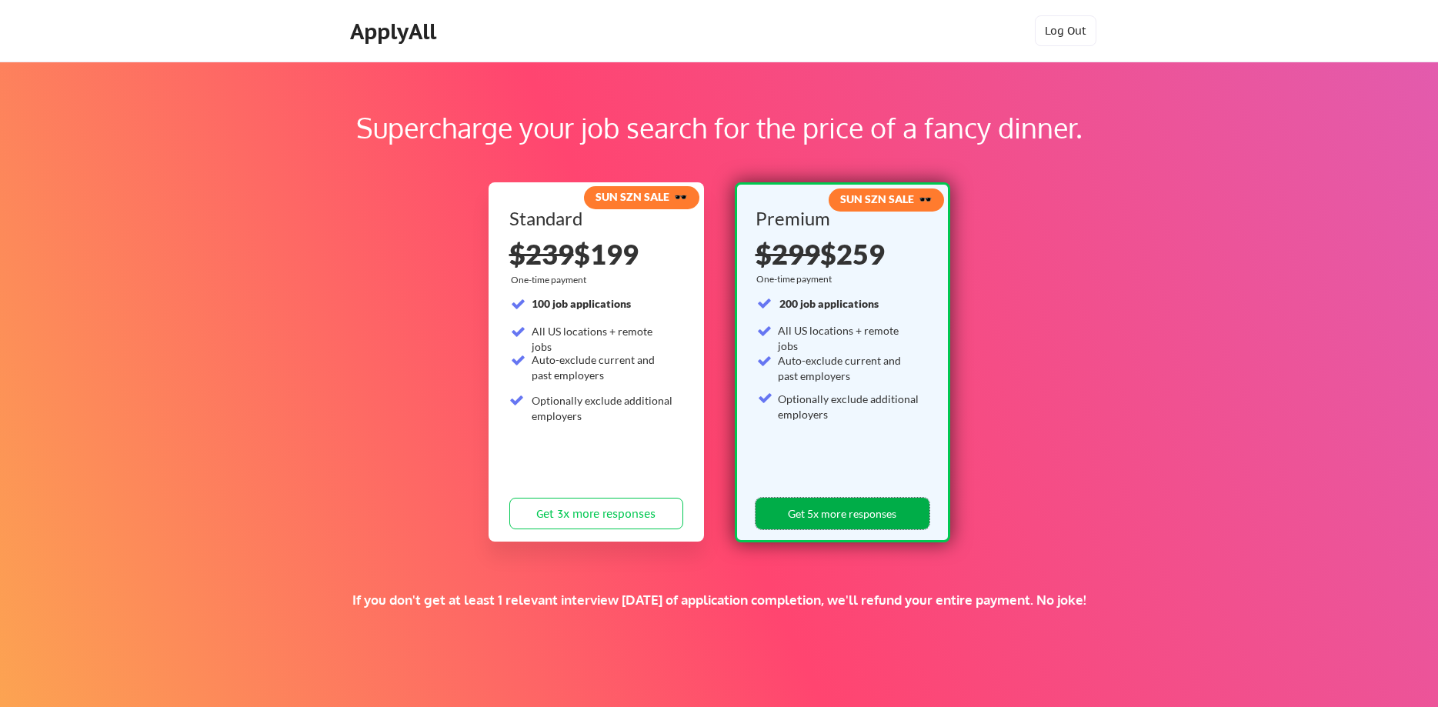
click at [826, 519] on button "Get 5x more responses" at bounding box center [843, 514] width 174 height 32
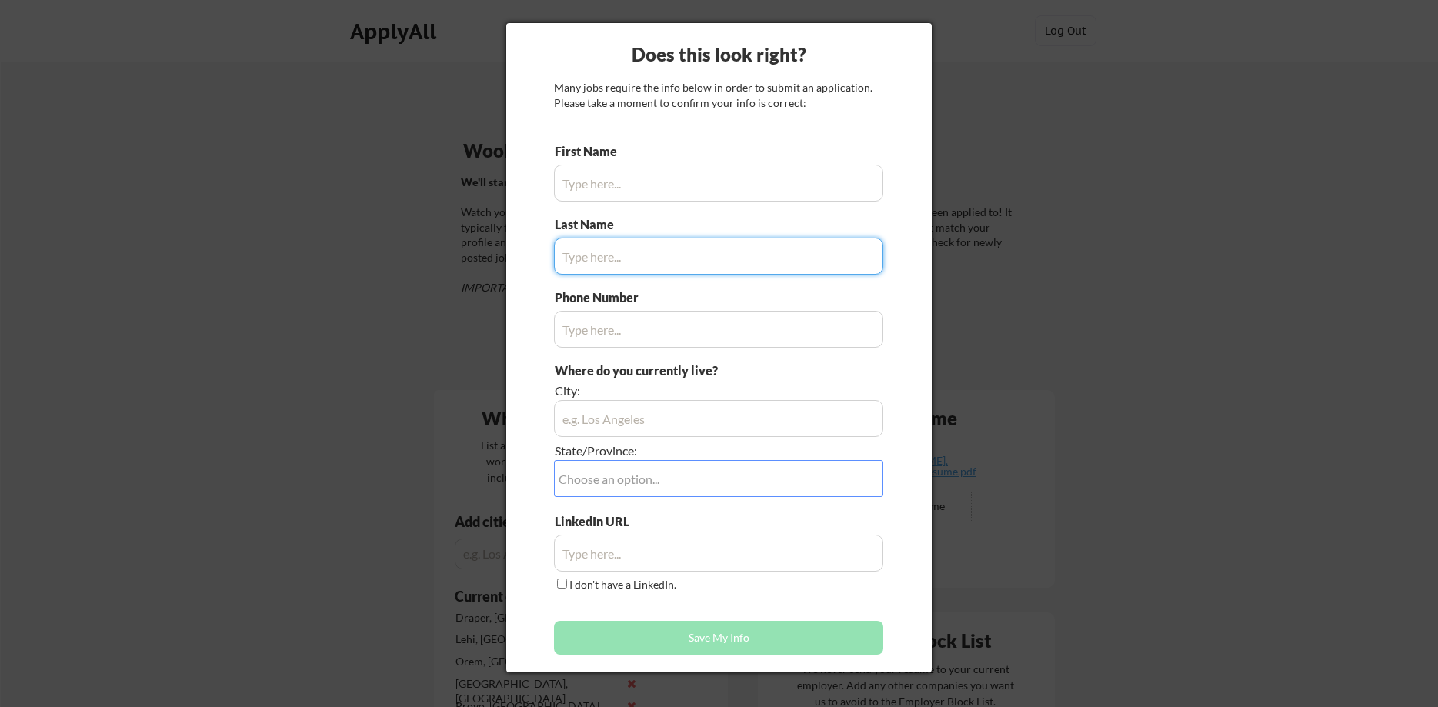
type input "Alex"
type input "(801)-946-8368"
type input "Salt Lake City, UT"
type input "H"
type input "Hodgkinson"
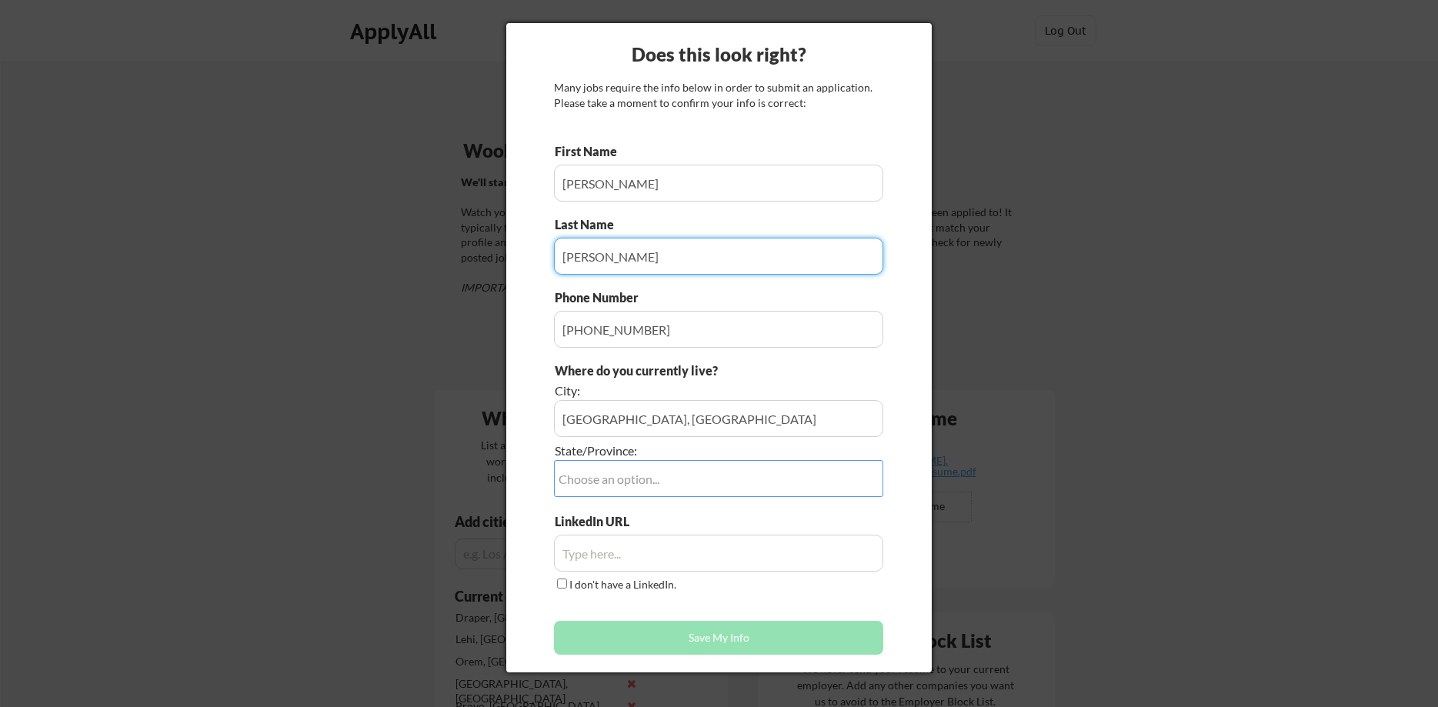
click at [554, 460] on select "Choose an option... Other/Not Applicable Alabama Alaska Alberta Arizona Arkansa…" at bounding box center [718, 478] width 329 height 37
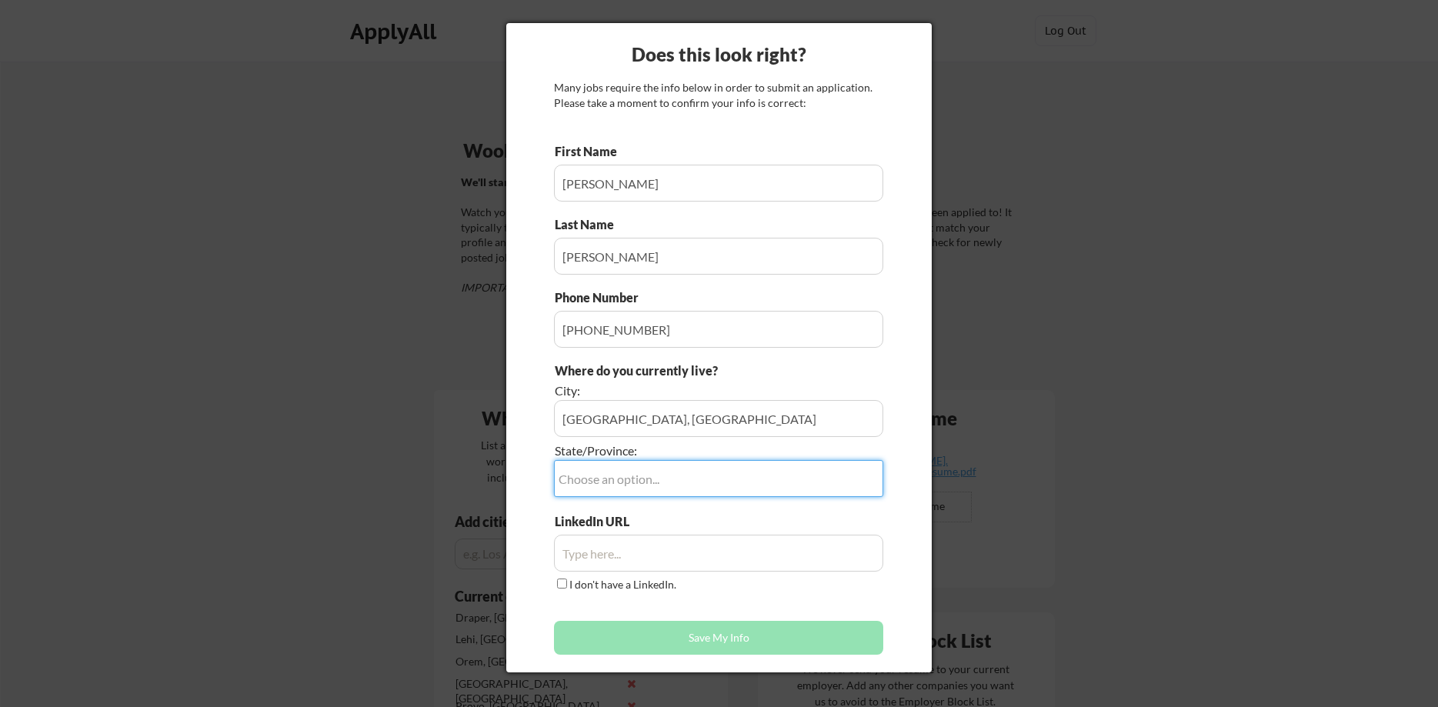
select select ""Utah""
click option "Utah" at bounding box center [0, 0] width 0 height 0
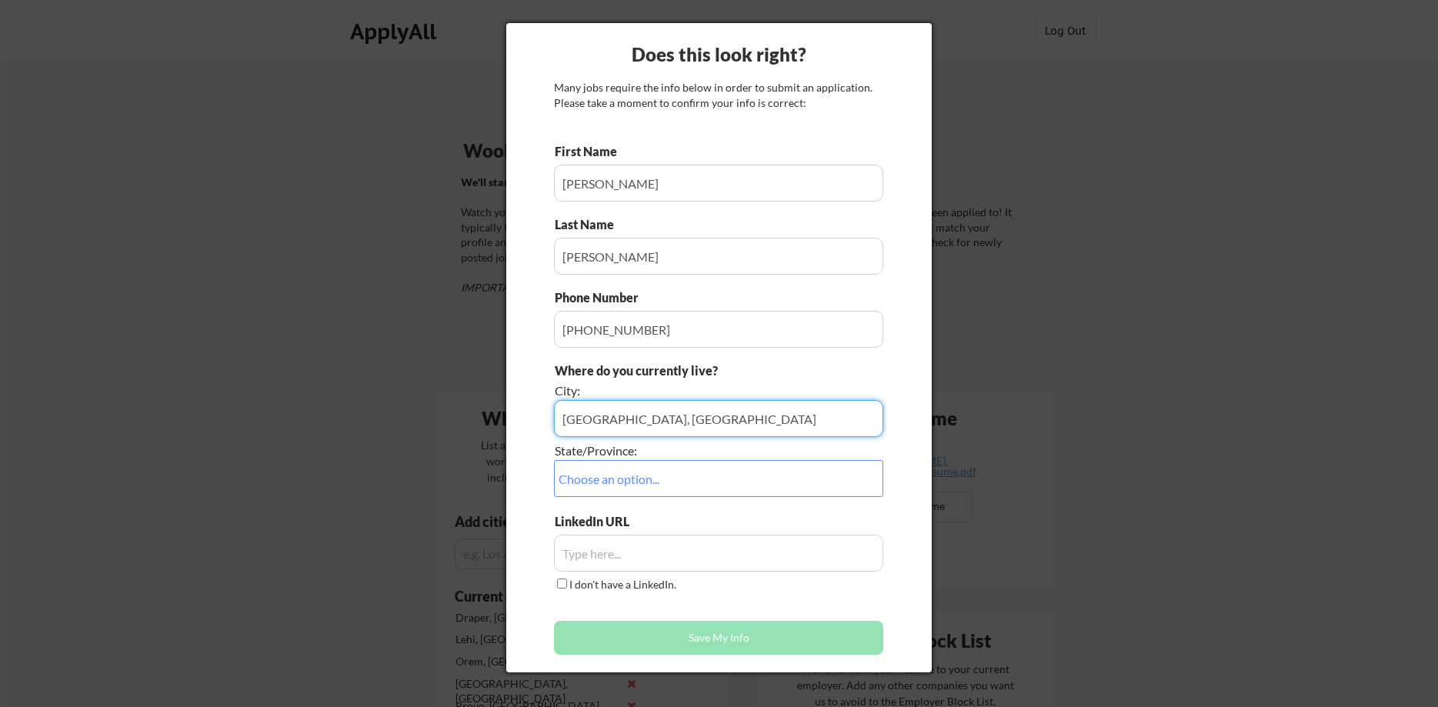
drag, startPoint x: 696, startPoint y: 420, endPoint x: 391, endPoint y: 413, distance: 305.6
click at [554, 413] on input "input" at bounding box center [718, 418] width 329 height 37
type input "Herriman"
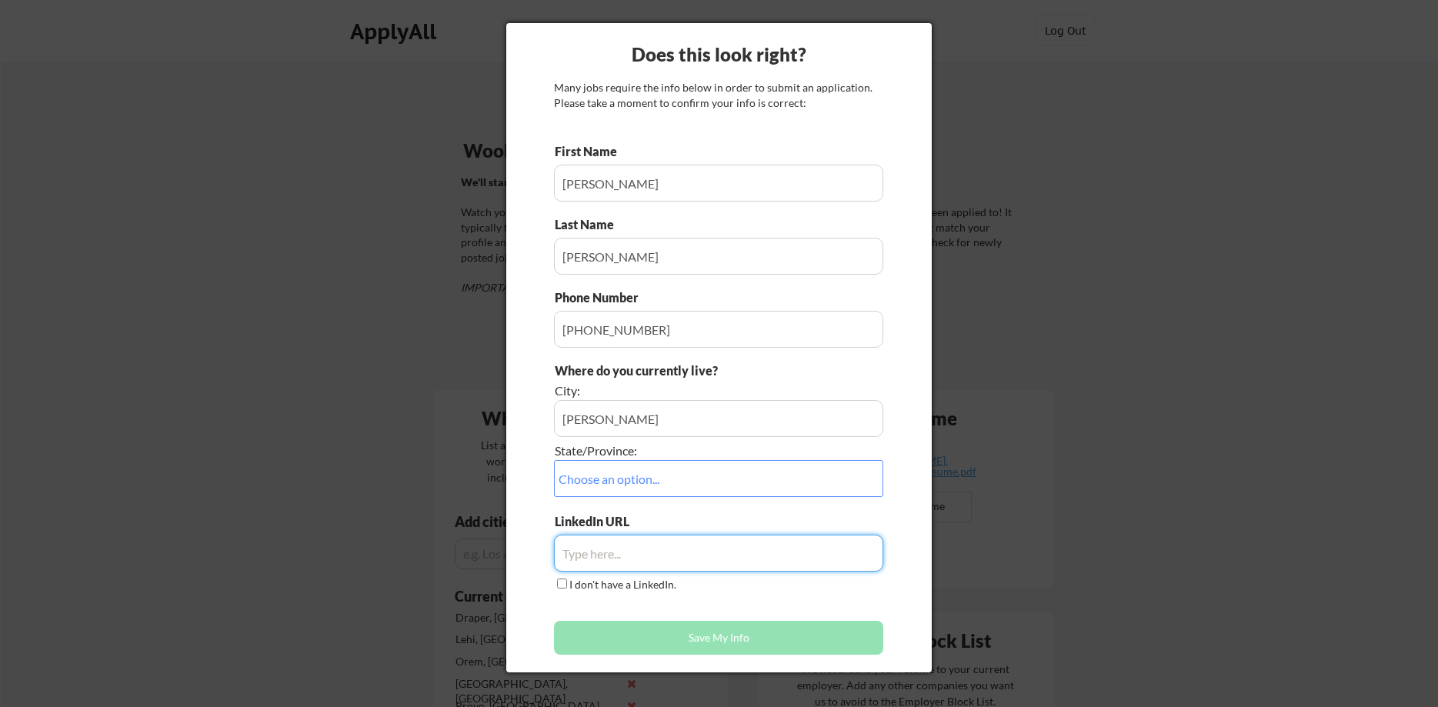
click at [673, 546] on input "input" at bounding box center [718, 553] width 329 height 37
paste input "https://www.linkedin.com/in/alex-hodgkinson/"
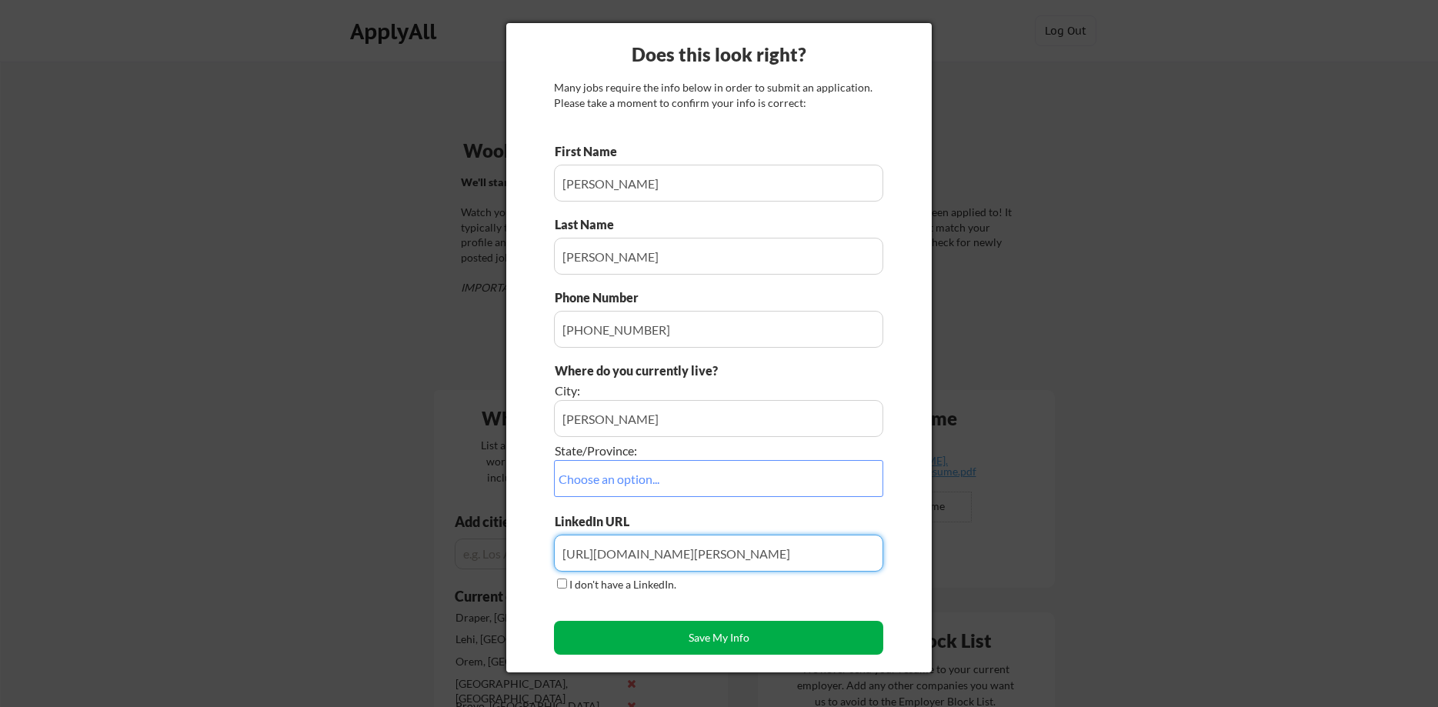
type input "https://www.linkedin.com/in/alex-hodgkinson/"
click at [623, 627] on button "Save My Info" at bounding box center [718, 638] width 329 height 34
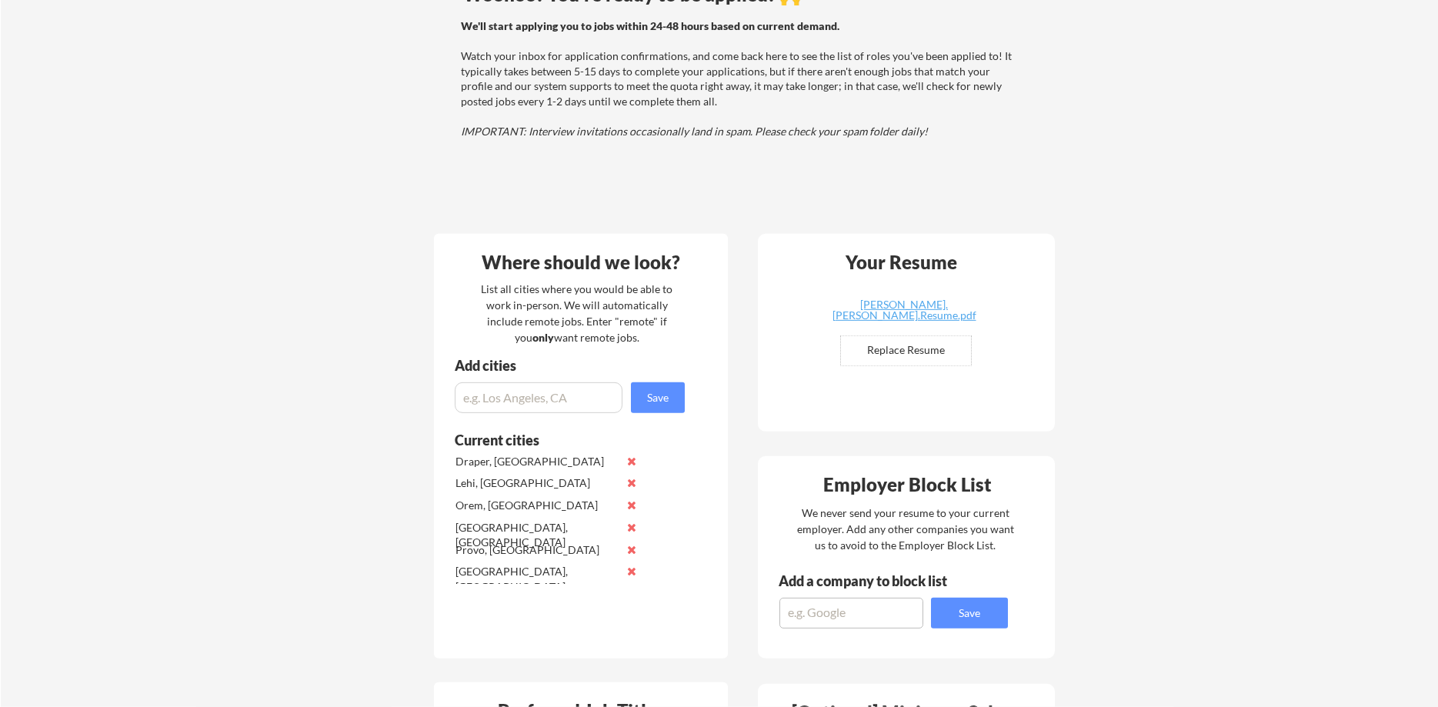
scroll to position [206, 0]
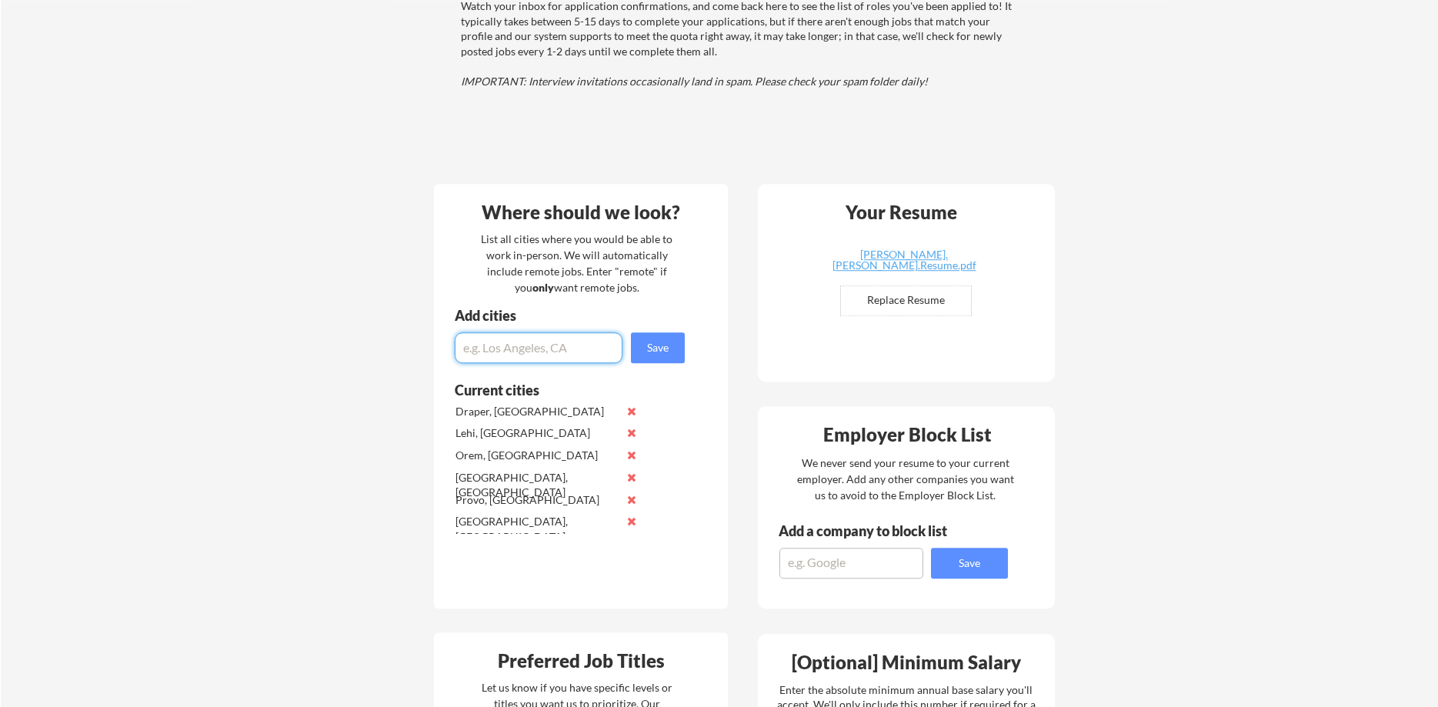
click at [530, 363] on input "input" at bounding box center [539, 347] width 168 height 31
type input "HYBRID STRONGLY PREFERRED"
click at [659, 349] on button "Save" at bounding box center [658, 347] width 54 height 31
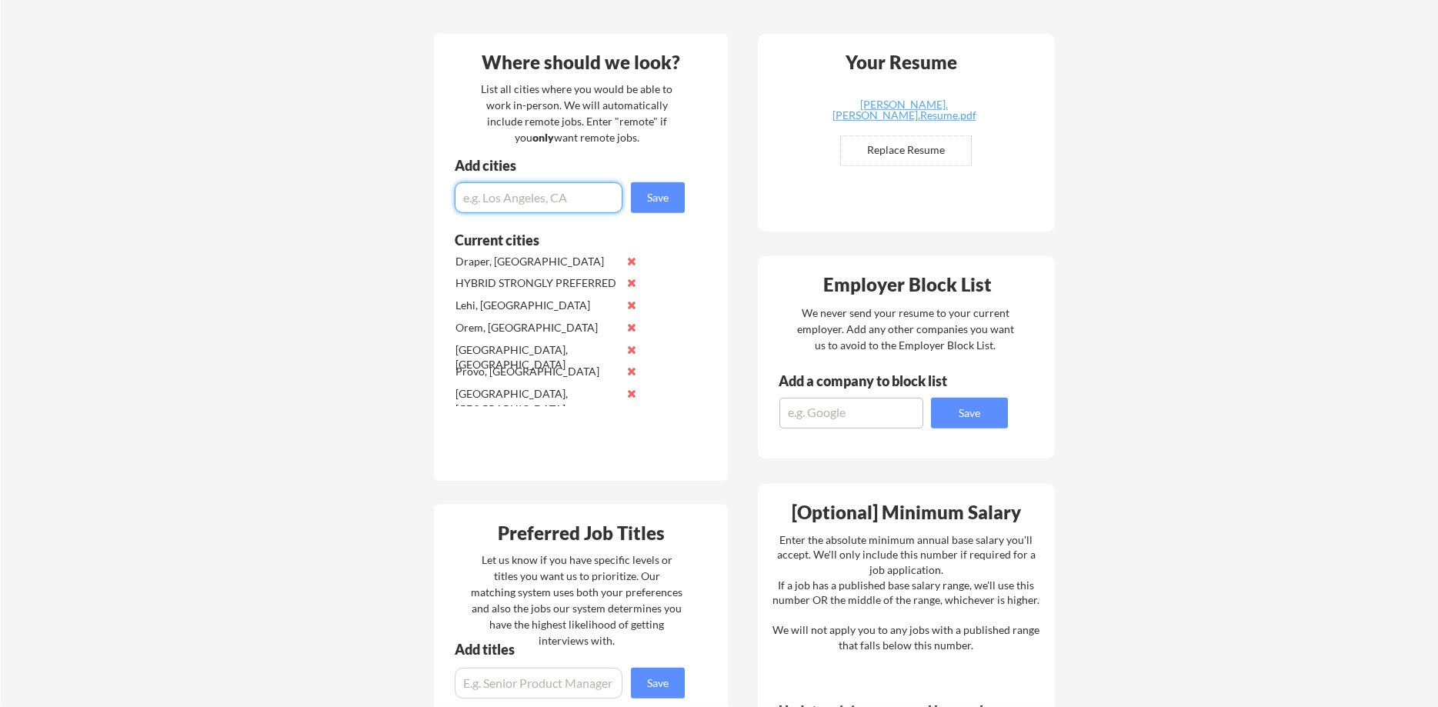
scroll to position [358, 0]
click at [526, 394] on div "Salt Lake City, UT" at bounding box center [537, 400] width 162 height 30
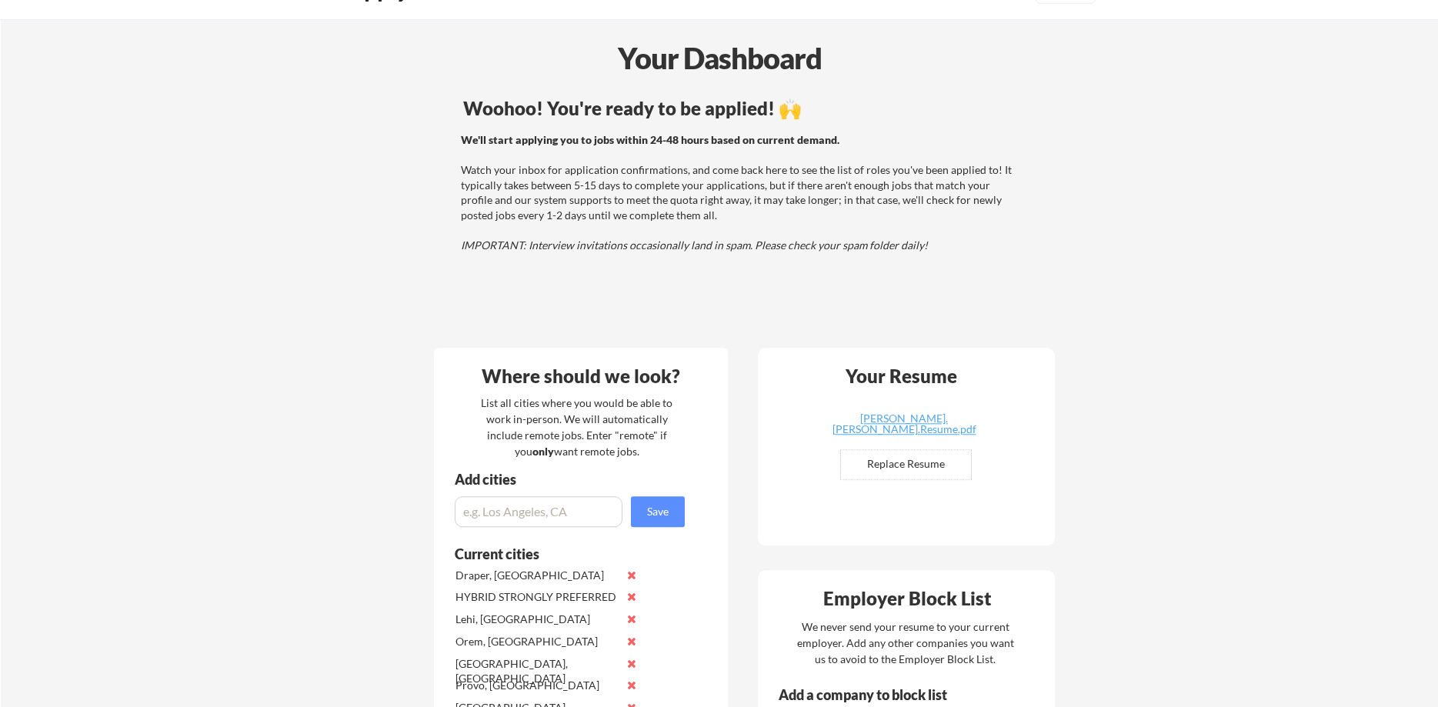
scroll to position [0, 0]
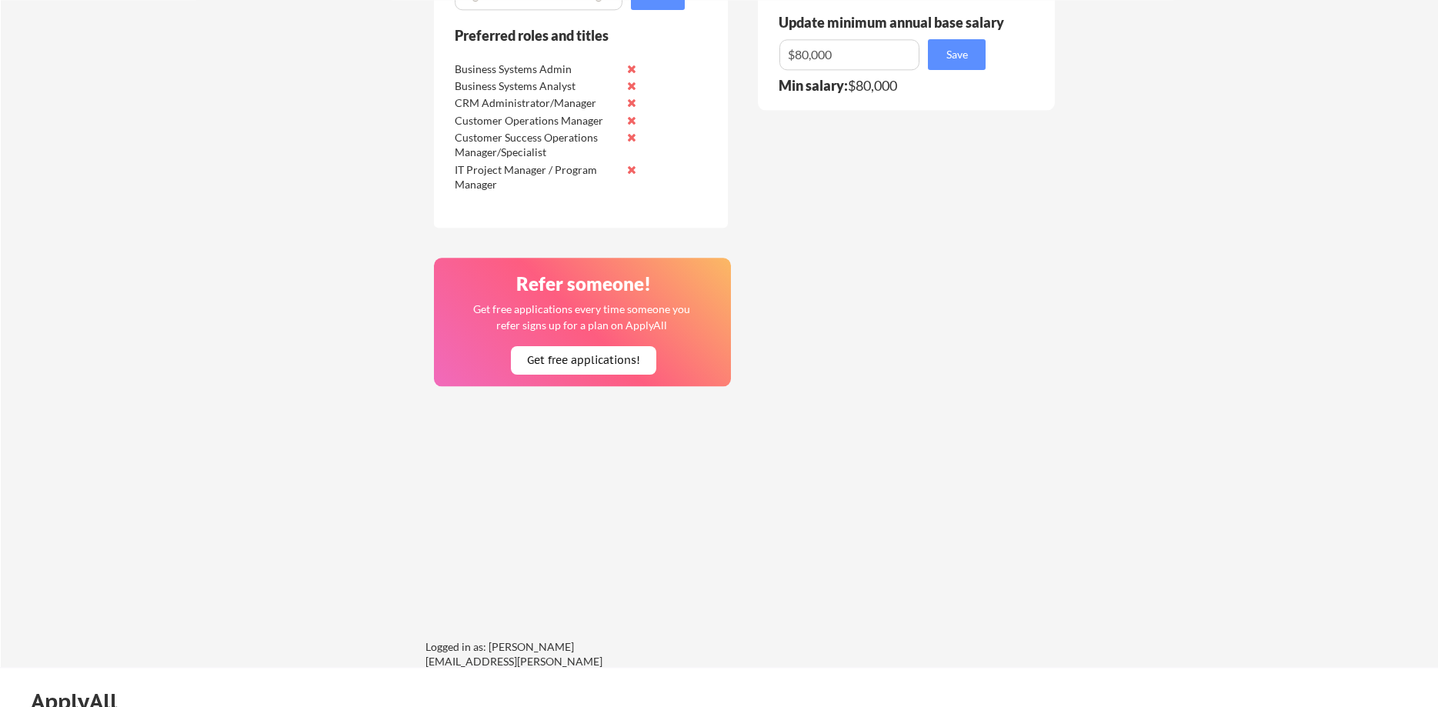
scroll to position [1251, 0]
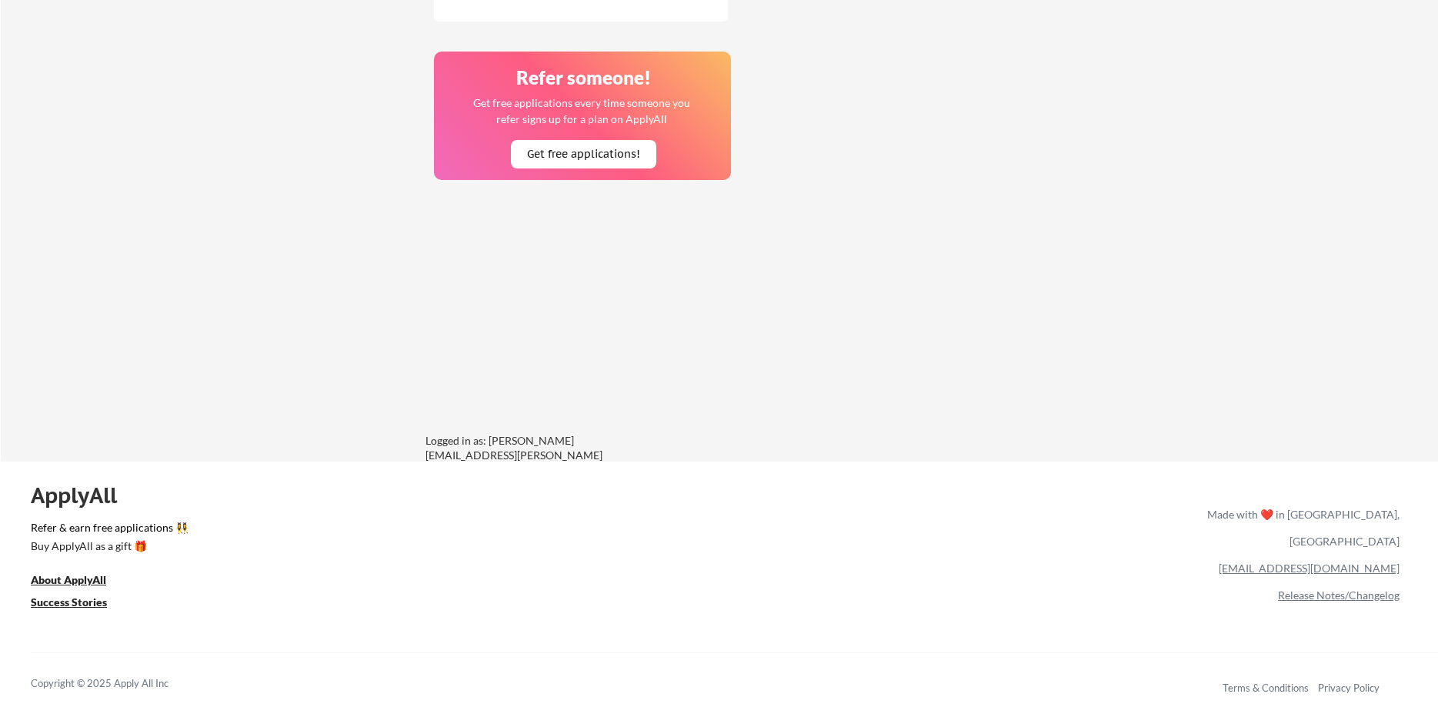
click at [1360, 589] on link "Release Notes/Changelog" at bounding box center [1339, 595] width 122 height 13
